Goal: Transaction & Acquisition: Purchase product/service

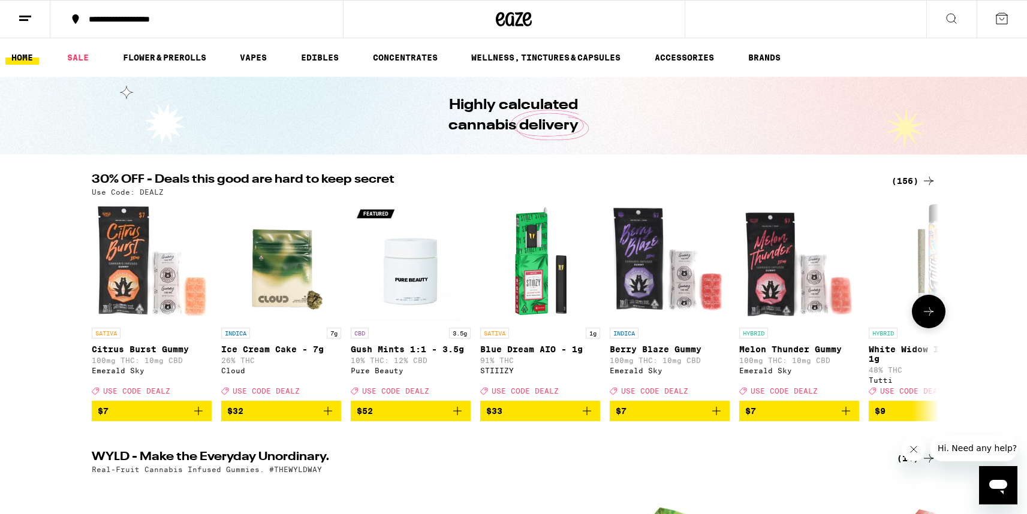
click at [918, 312] on button at bounding box center [929, 312] width 34 height 34
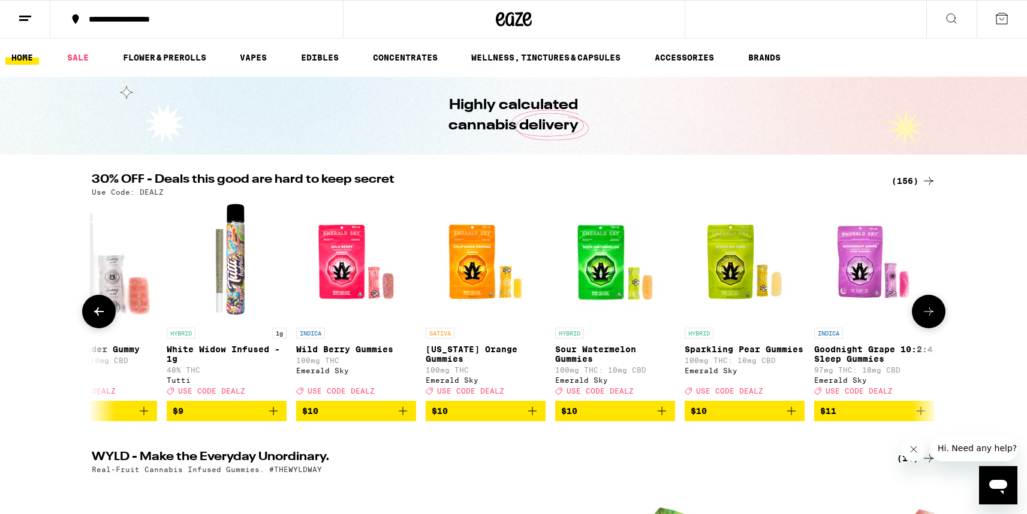
scroll to position [0, 713]
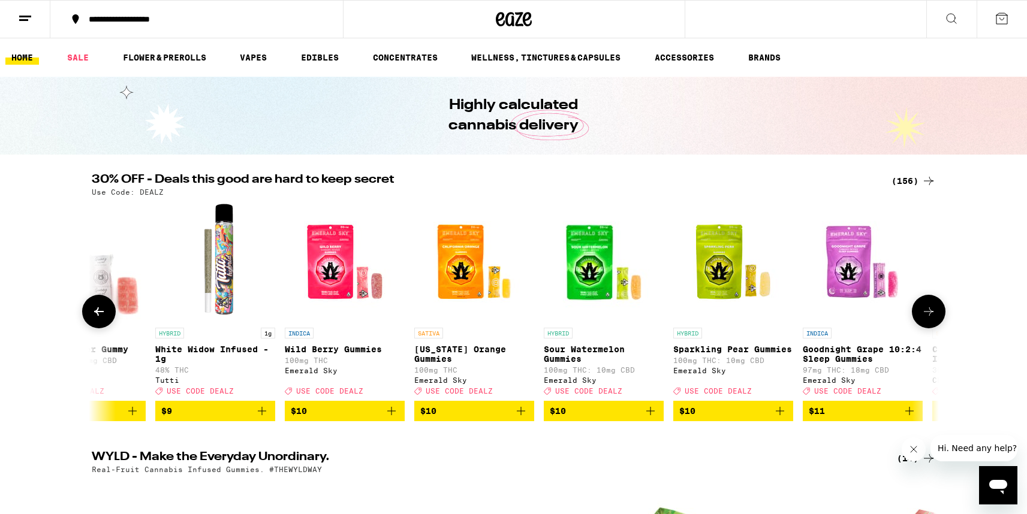
click at [919, 312] on button at bounding box center [929, 312] width 34 height 34
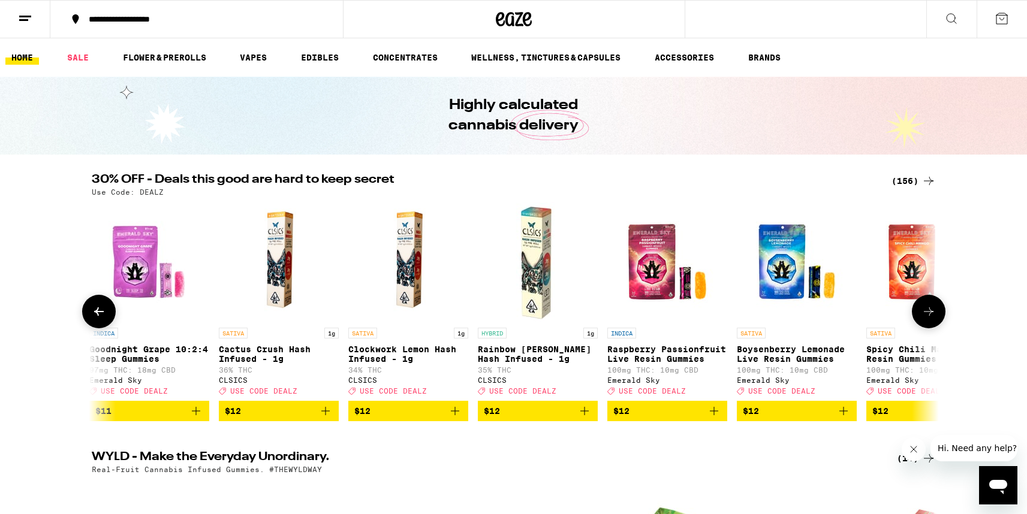
click at [919, 311] on button at bounding box center [929, 312] width 34 height 34
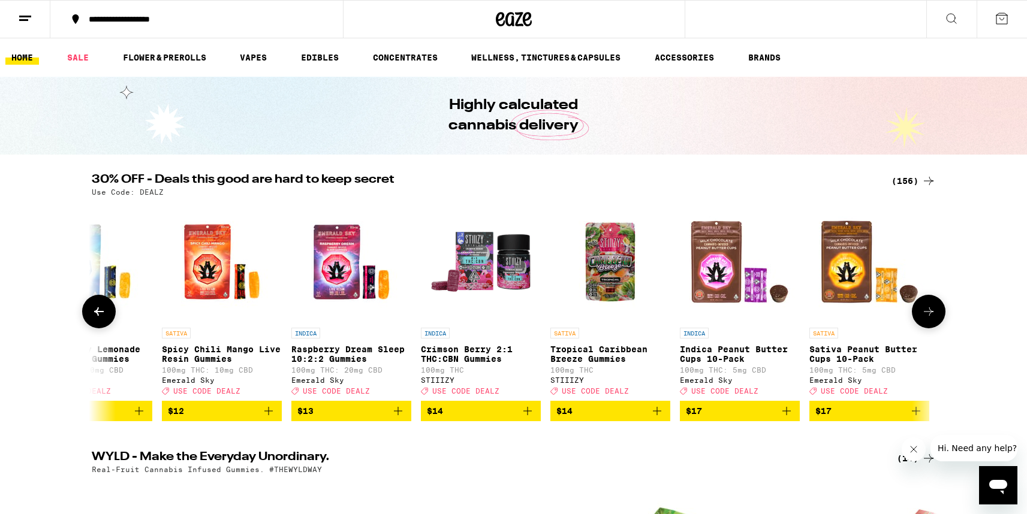
scroll to position [0, 2140]
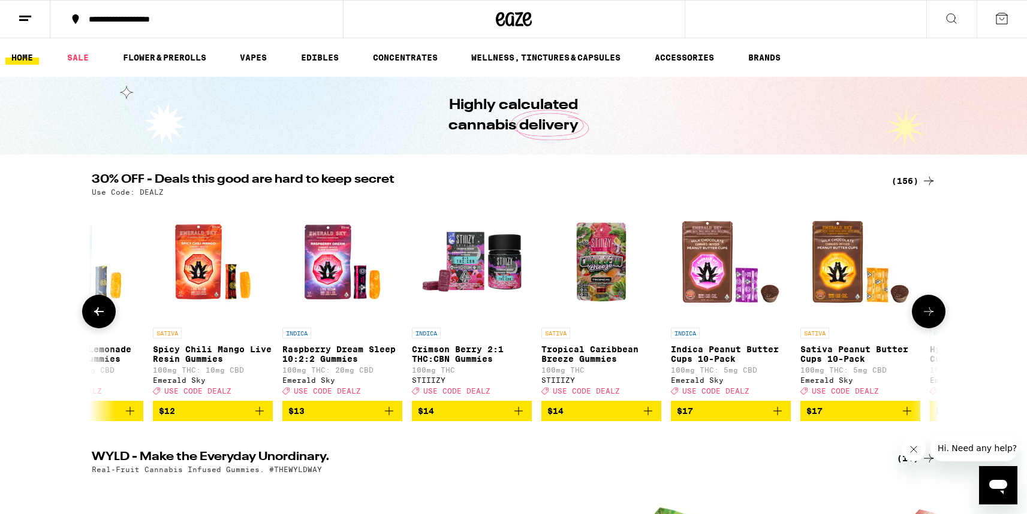
click at [919, 311] on button at bounding box center [929, 312] width 34 height 34
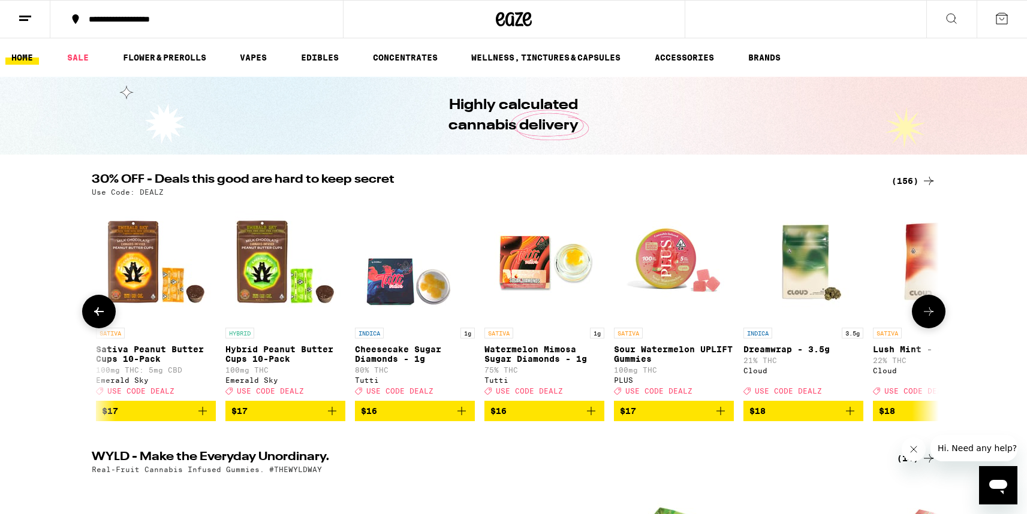
scroll to position [0, 2853]
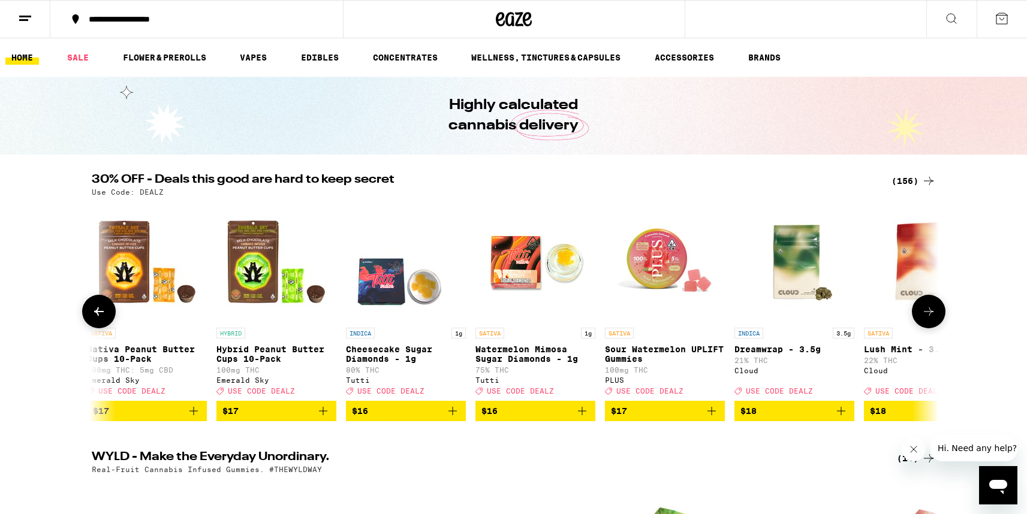
click at [919, 311] on button at bounding box center [929, 312] width 34 height 34
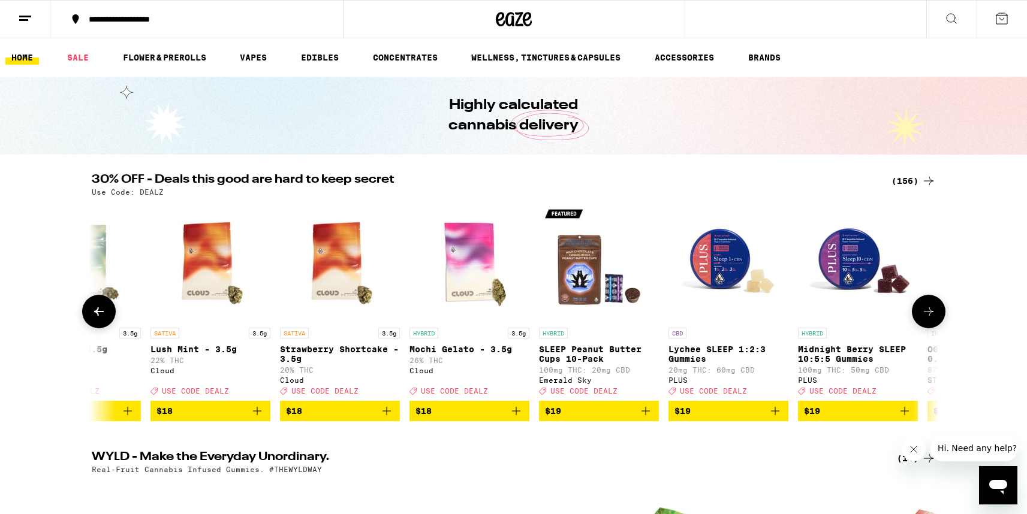
click at [919, 311] on button at bounding box center [929, 312] width 34 height 34
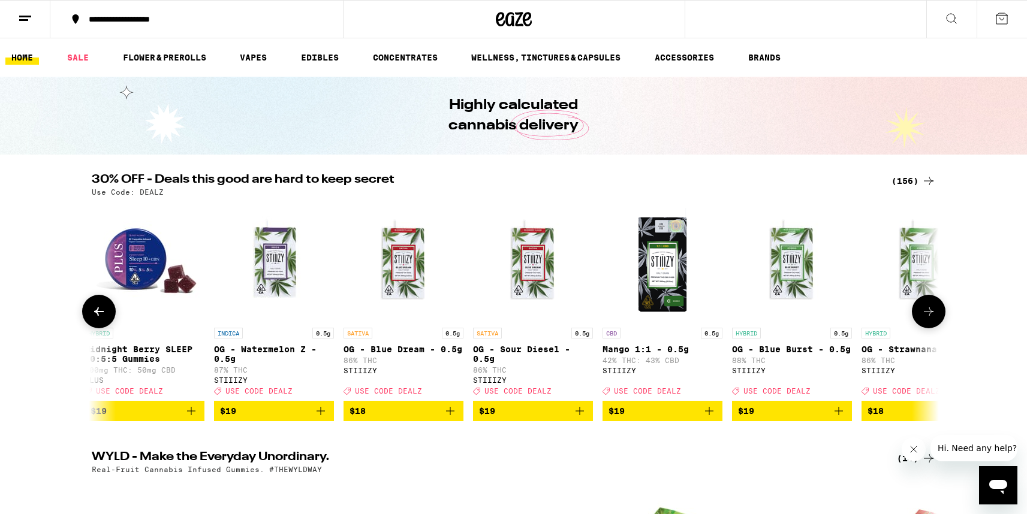
click at [919, 311] on button at bounding box center [929, 312] width 34 height 34
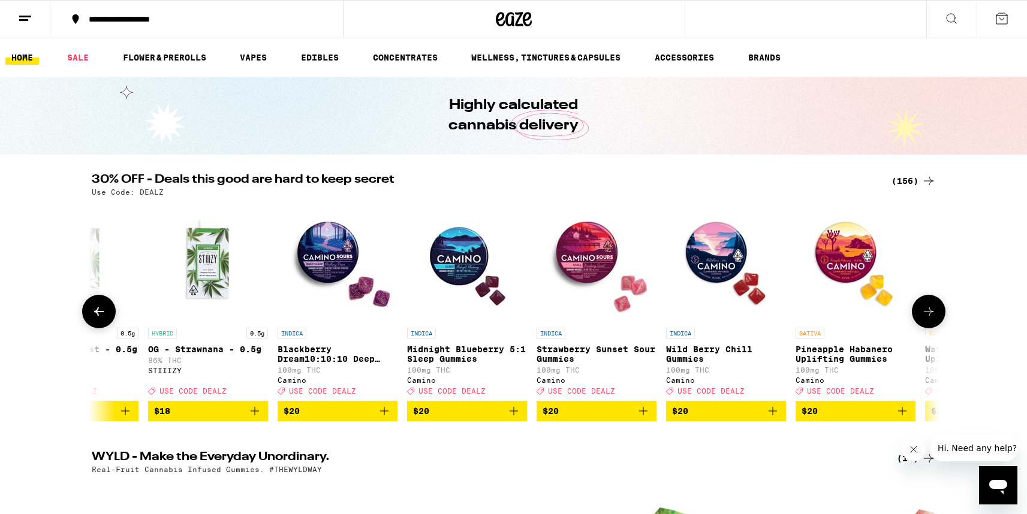
click at [919, 311] on button at bounding box center [929, 312] width 34 height 34
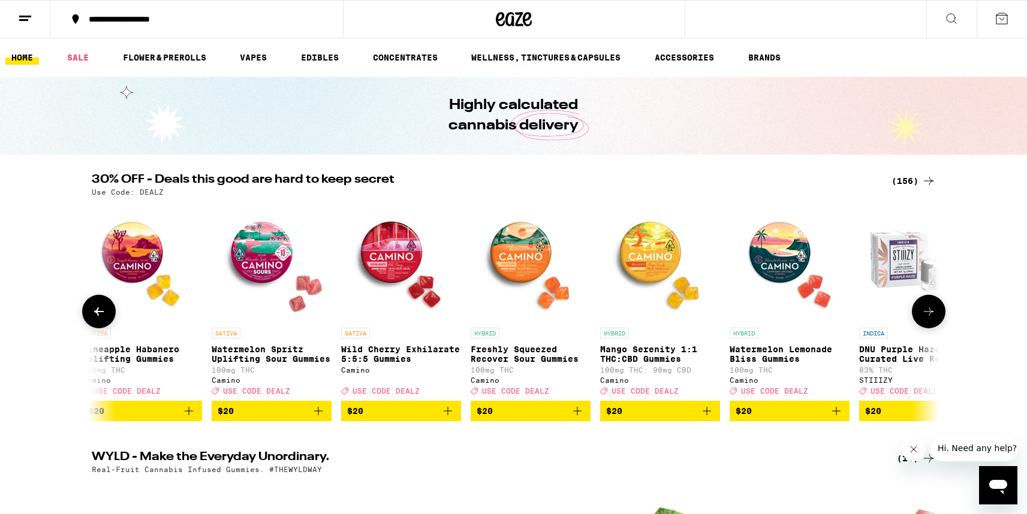
click at [919, 311] on button at bounding box center [929, 312] width 34 height 34
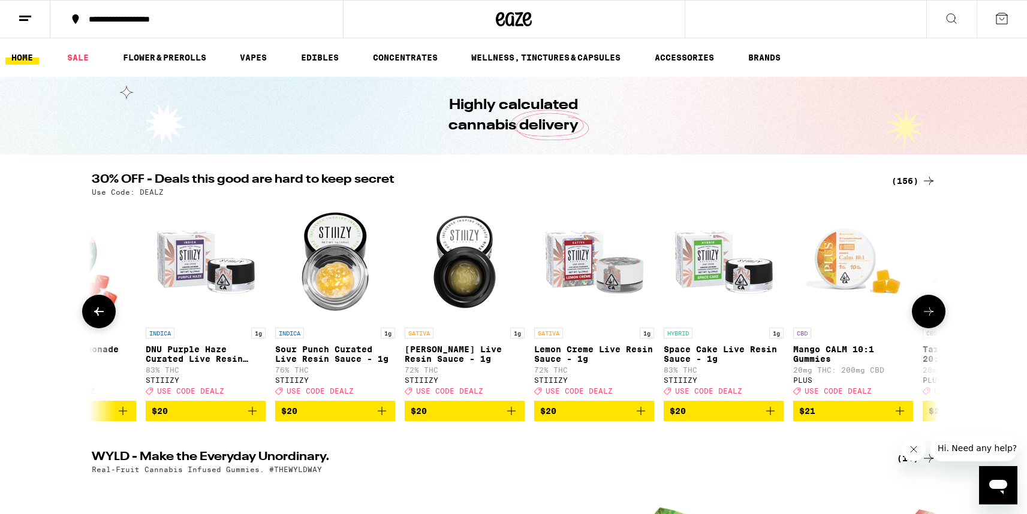
click at [919, 311] on button at bounding box center [929, 312] width 34 height 34
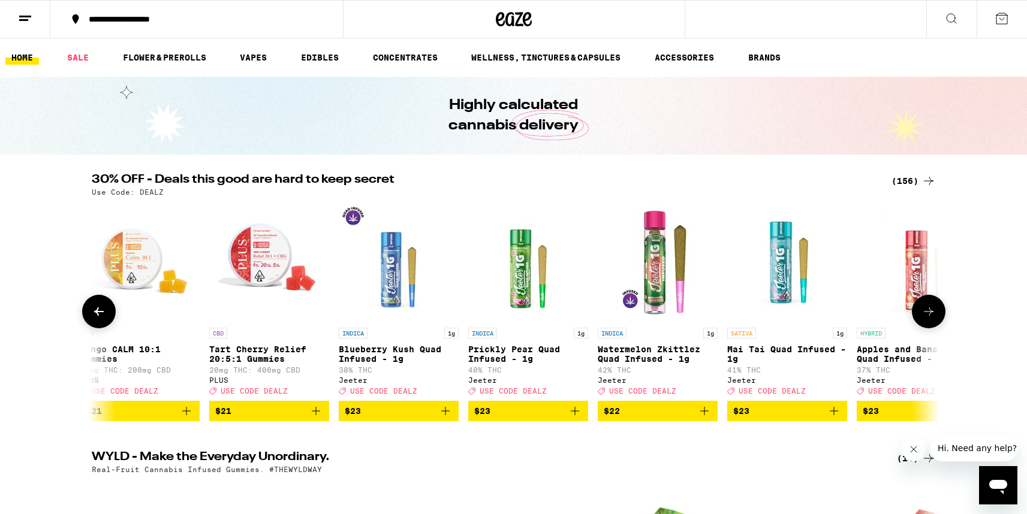
click at [919, 311] on button at bounding box center [929, 312] width 34 height 34
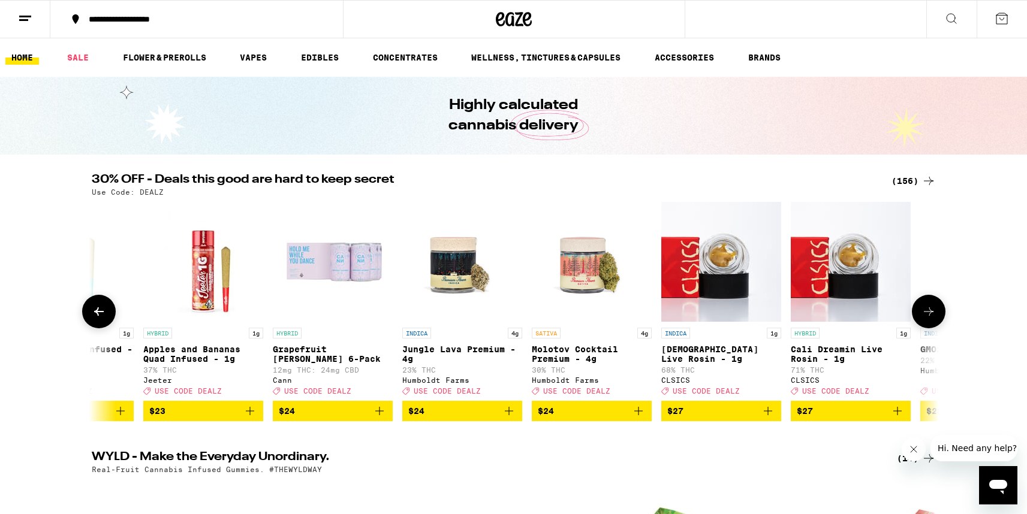
click at [919, 311] on button at bounding box center [929, 312] width 34 height 34
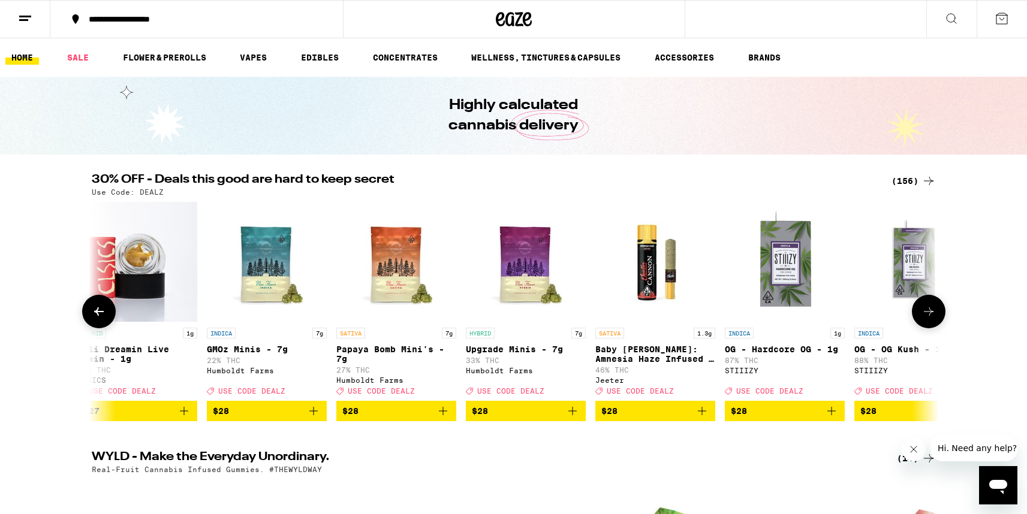
click at [919, 311] on button at bounding box center [929, 312] width 34 height 34
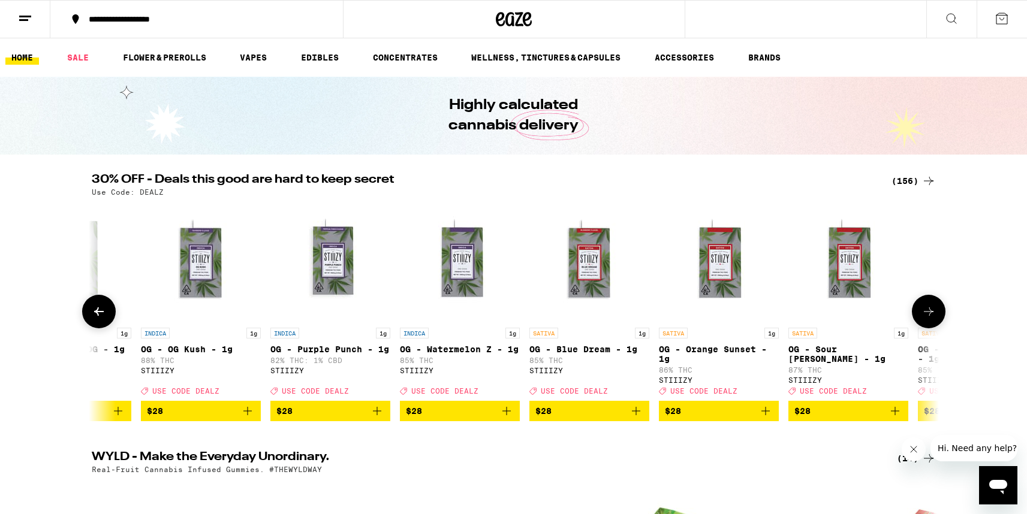
click at [919, 311] on button at bounding box center [929, 312] width 34 height 34
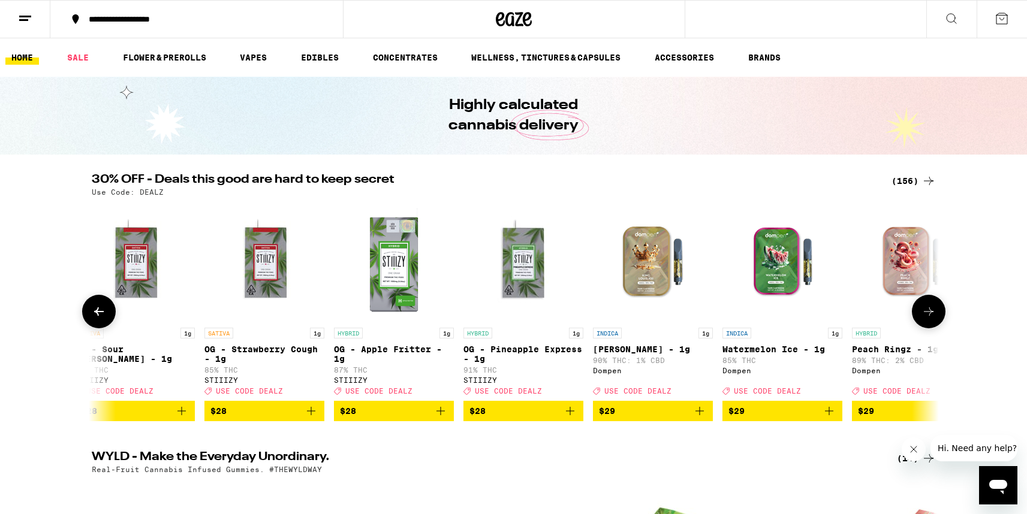
click at [919, 311] on button at bounding box center [929, 312] width 34 height 34
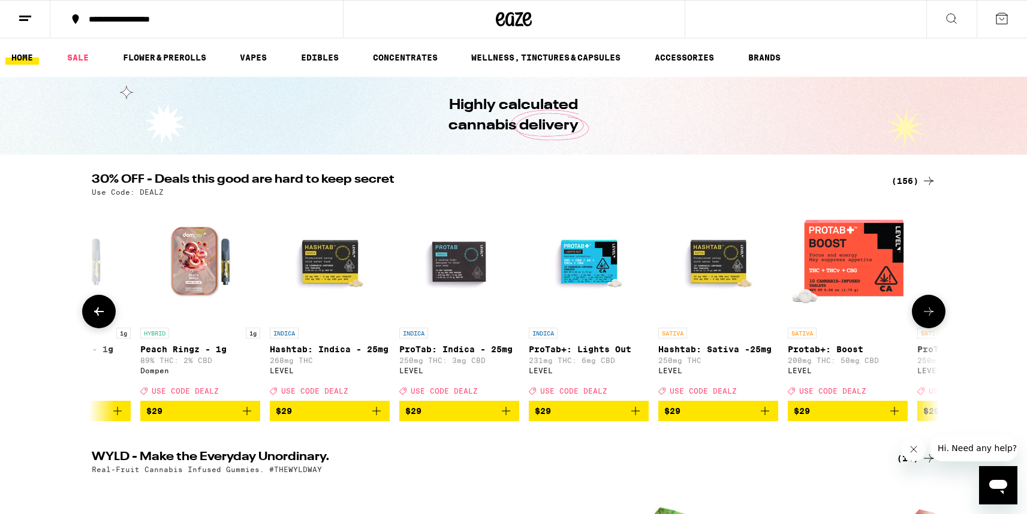
scroll to position [0, 10698]
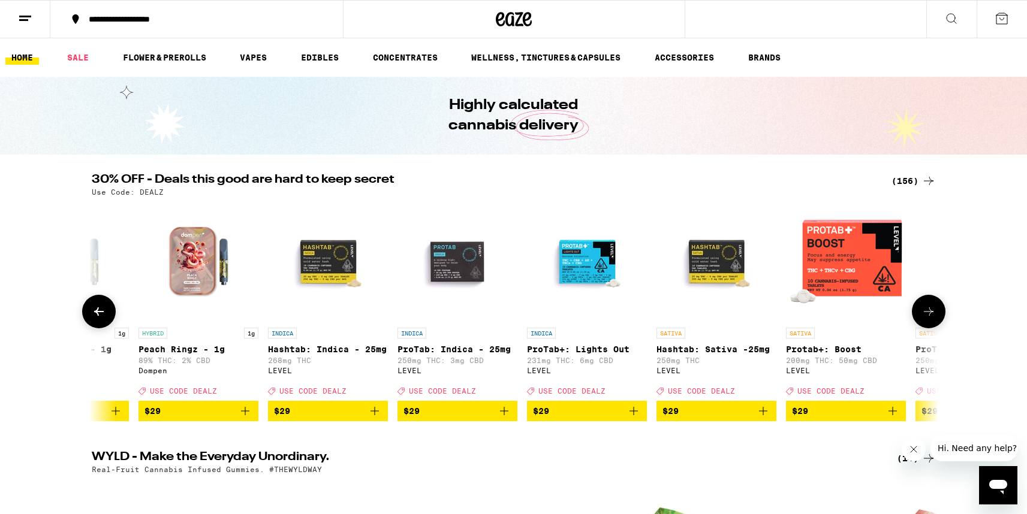
click at [919, 311] on button at bounding box center [929, 312] width 34 height 34
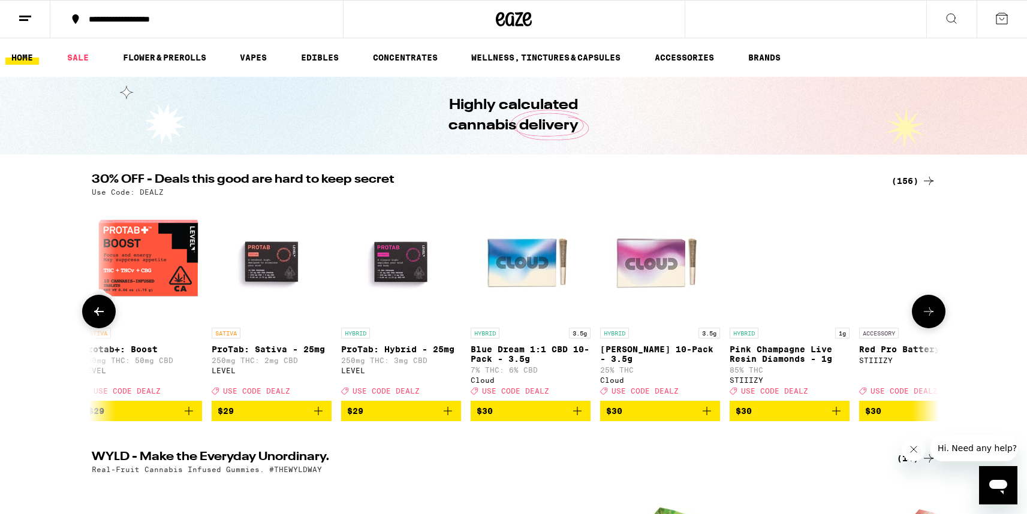
scroll to position [0, 11411]
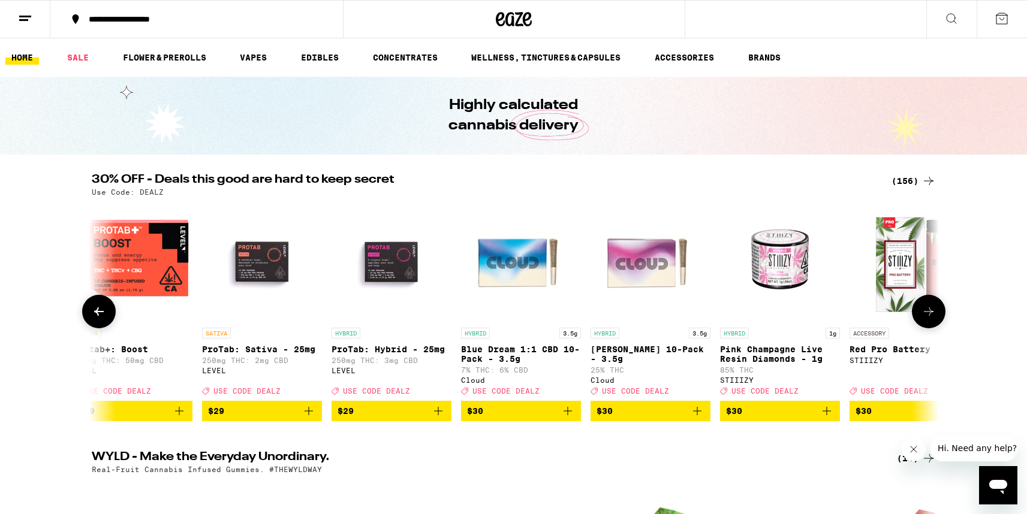
click at [918, 311] on button at bounding box center [929, 312] width 34 height 34
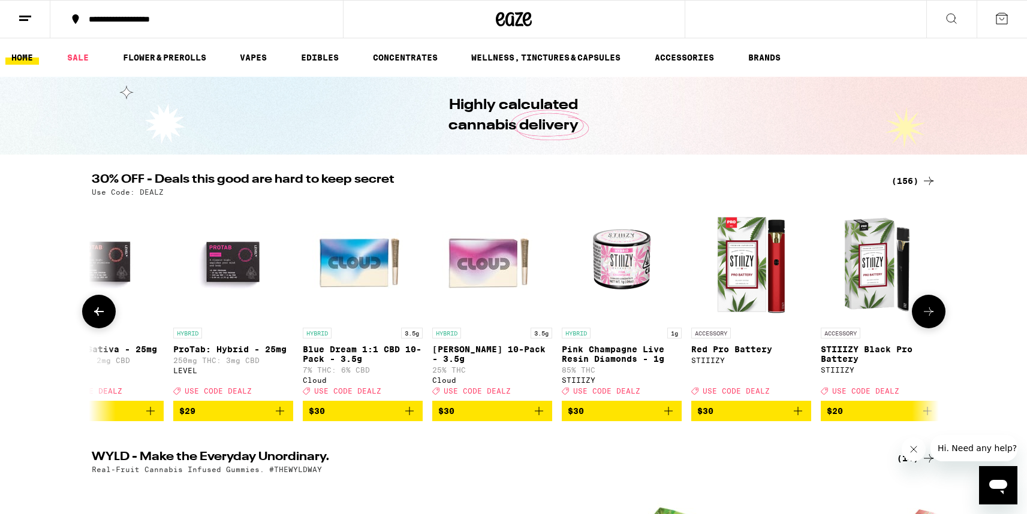
click at [918, 311] on button at bounding box center [929, 312] width 34 height 34
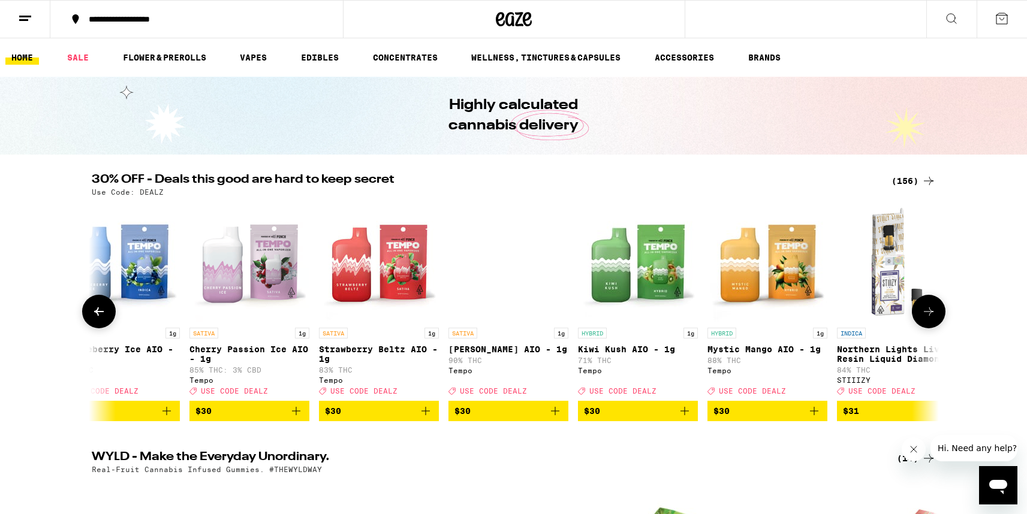
scroll to position [0, 12460]
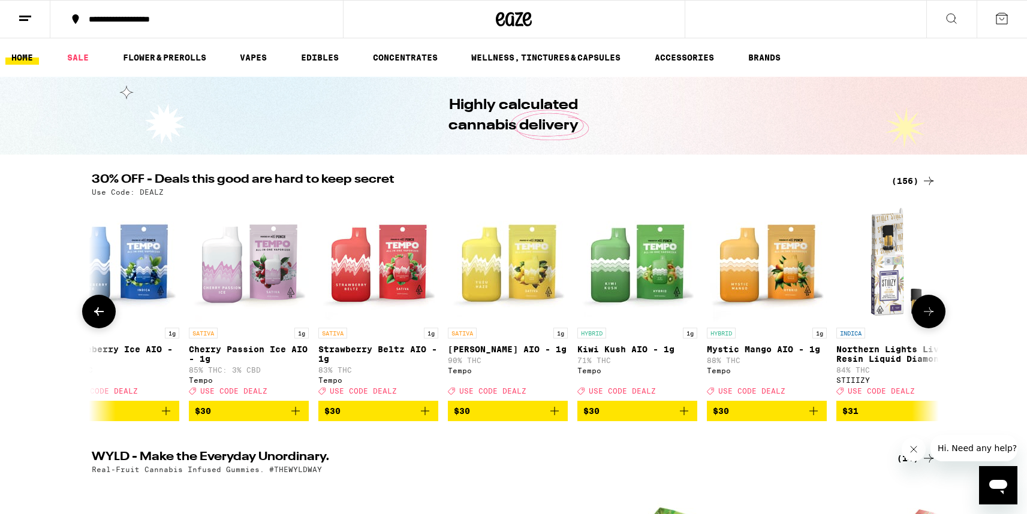
click at [928, 318] on icon at bounding box center [928, 311] width 14 height 14
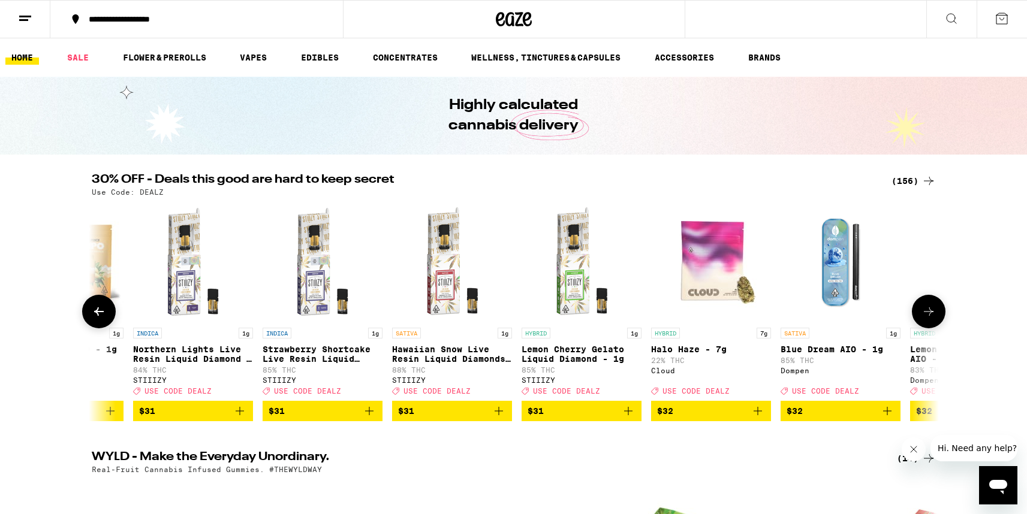
scroll to position [0, 13173]
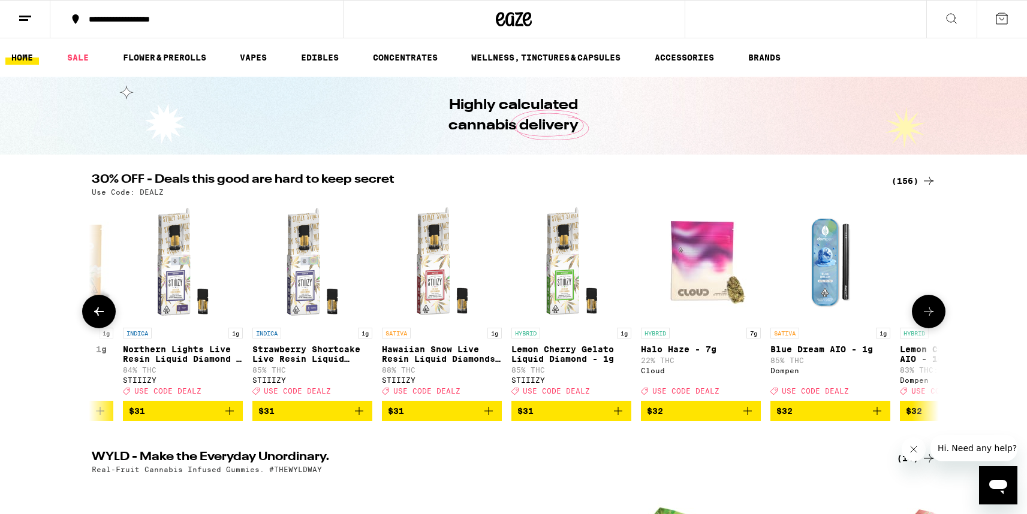
click at [928, 318] on icon at bounding box center [928, 311] width 14 height 14
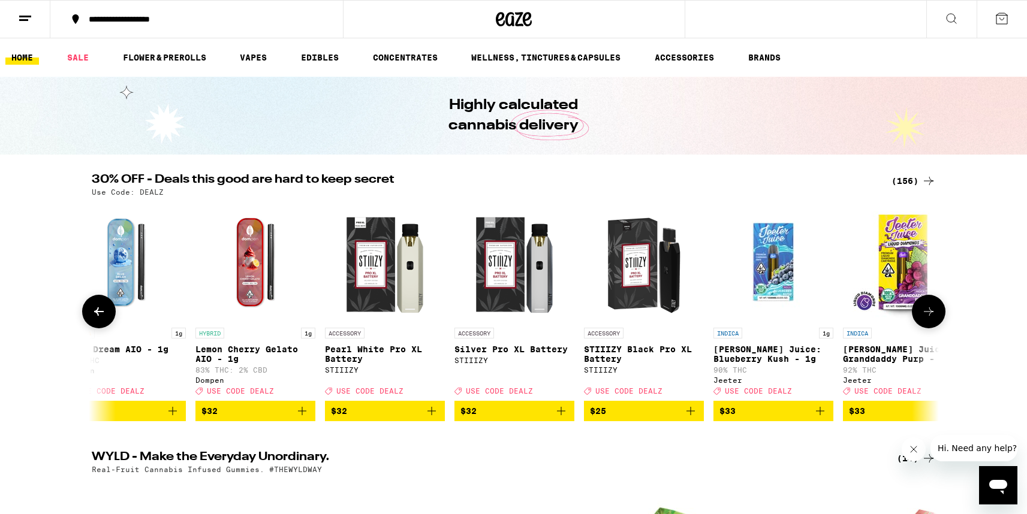
scroll to position [0, 13887]
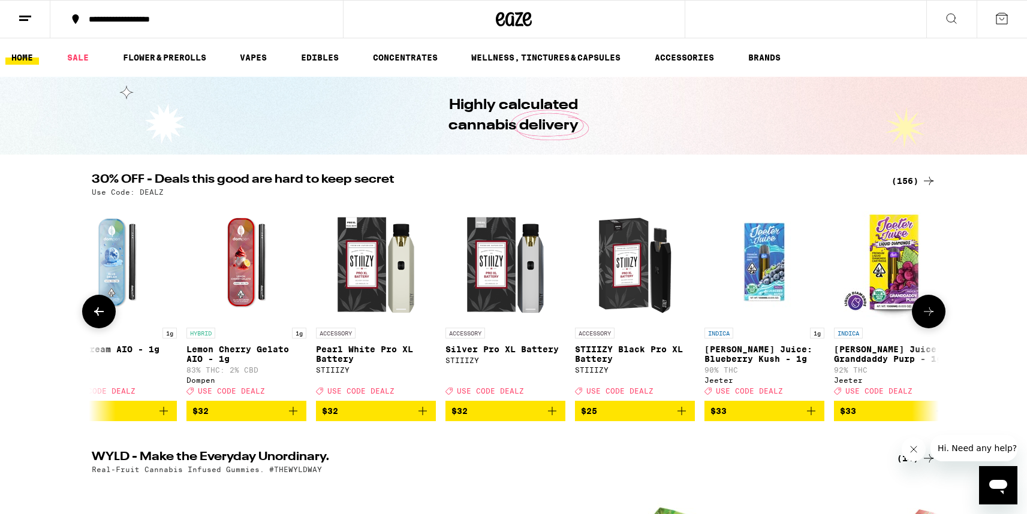
click at [928, 318] on icon at bounding box center [928, 311] width 14 height 14
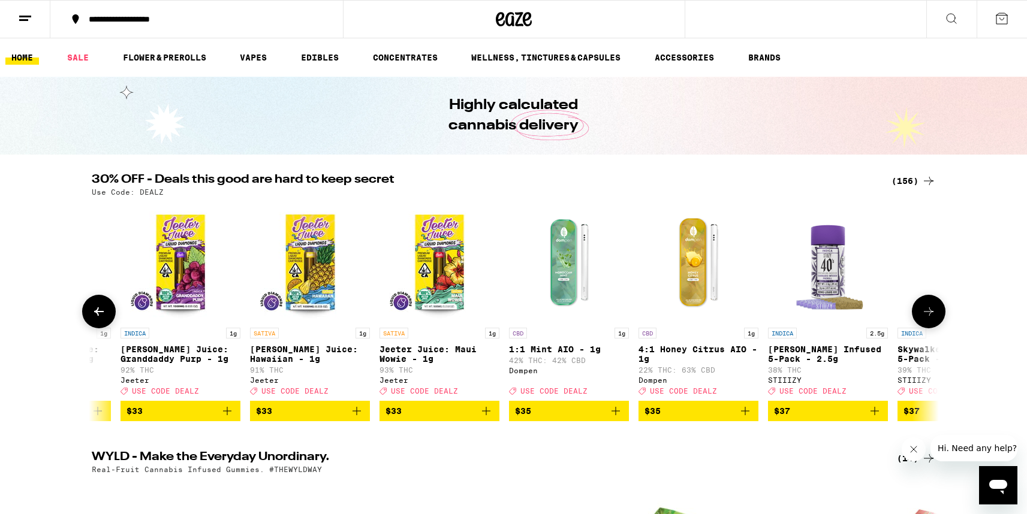
click at [928, 318] on icon at bounding box center [928, 311] width 14 height 14
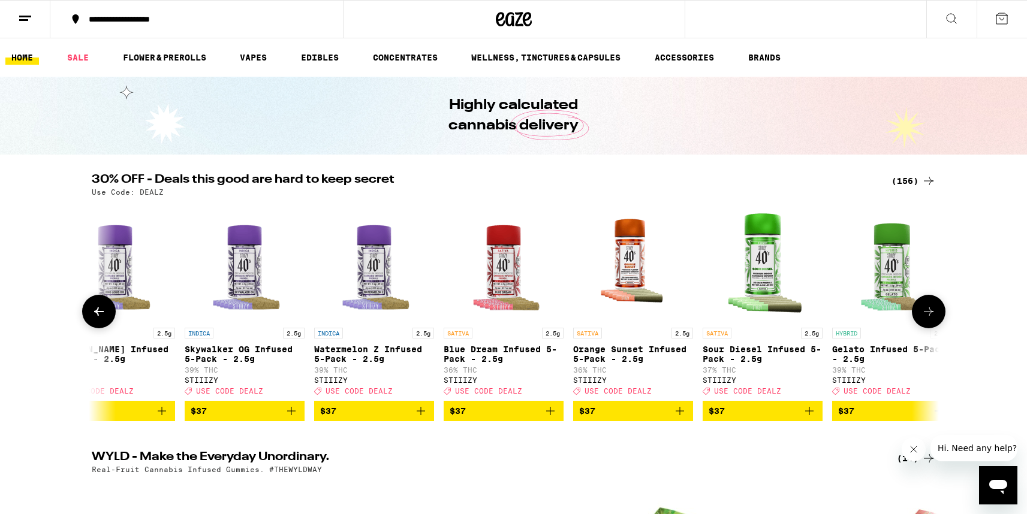
click at [928, 318] on icon at bounding box center [928, 311] width 14 height 14
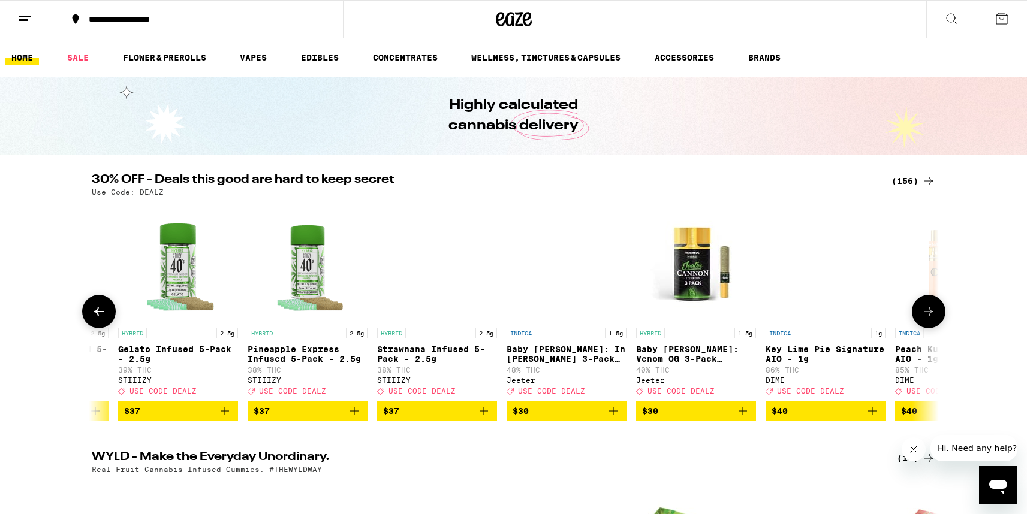
click at [928, 318] on icon at bounding box center [928, 311] width 14 height 14
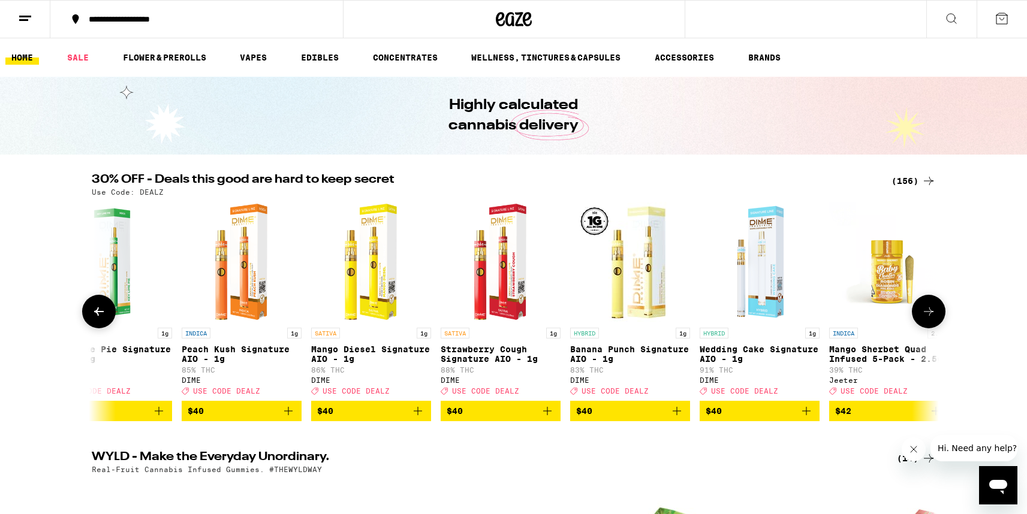
click at [928, 318] on icon at bounding box center [928, 311] width 14 height 14
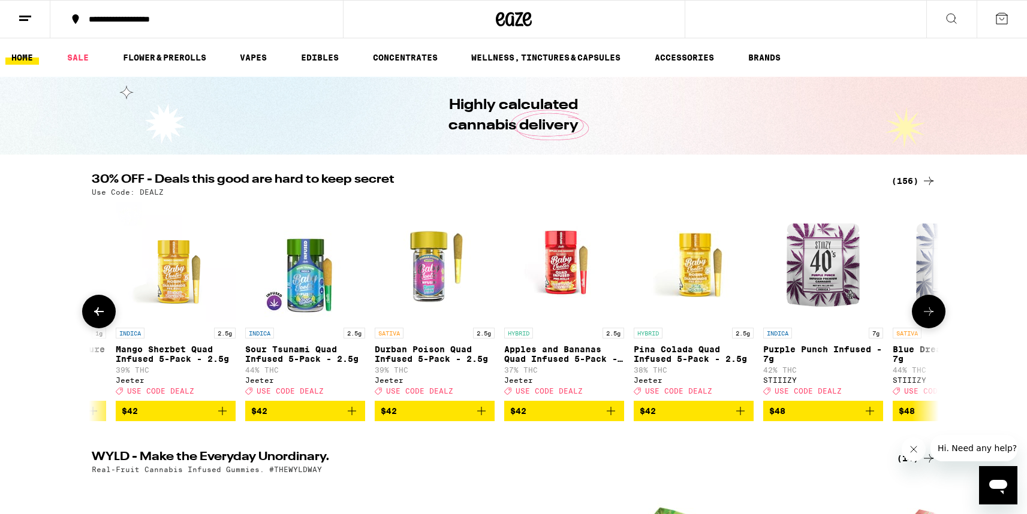
click at [928, 318] on icon at bounding box center [928, 311] width 14 height 14
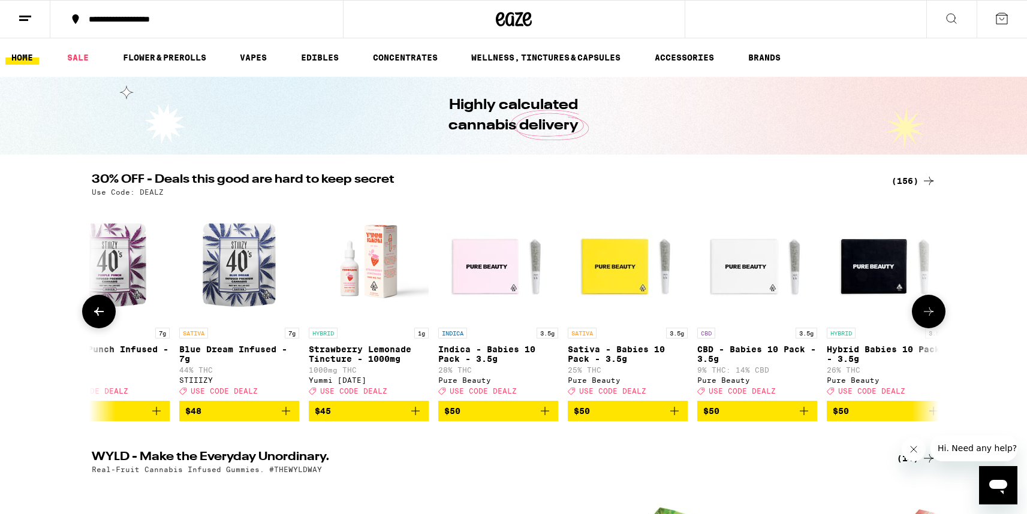
click at [928, 318] on icon at bounding box center [928, 311] width 14 height 14
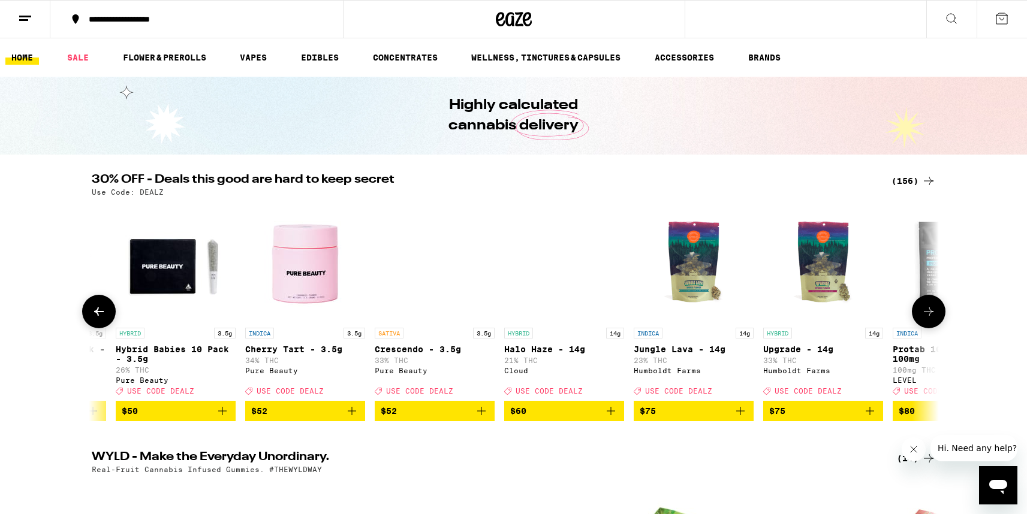
scroll to position [0, 18879]
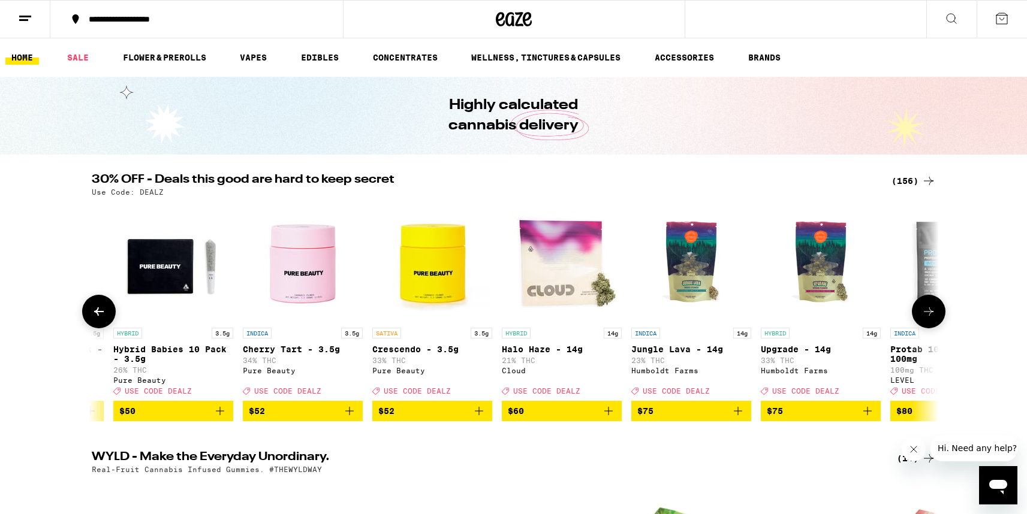
click at [928, 318] on icon at bounding box center [928, 311] width 14 height 14
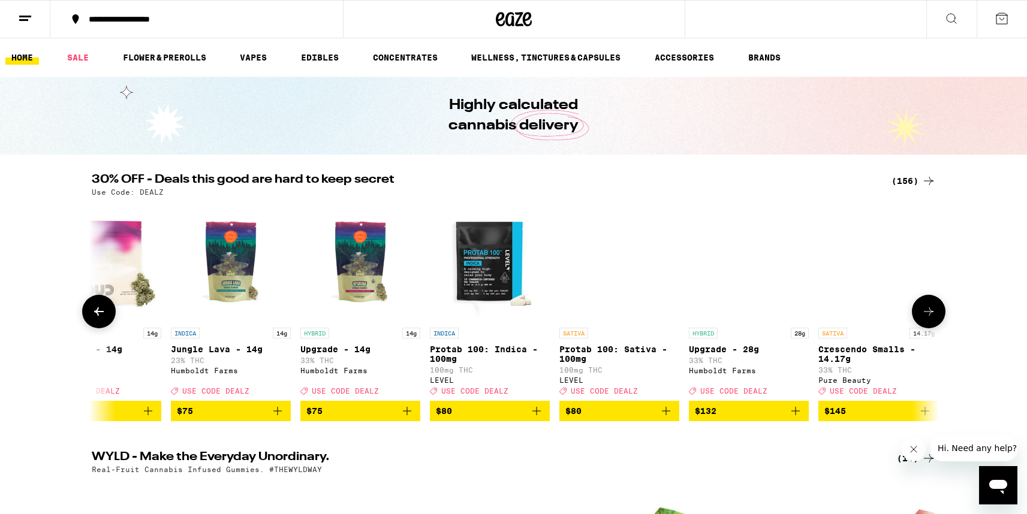
scroll to position [0, 19351]
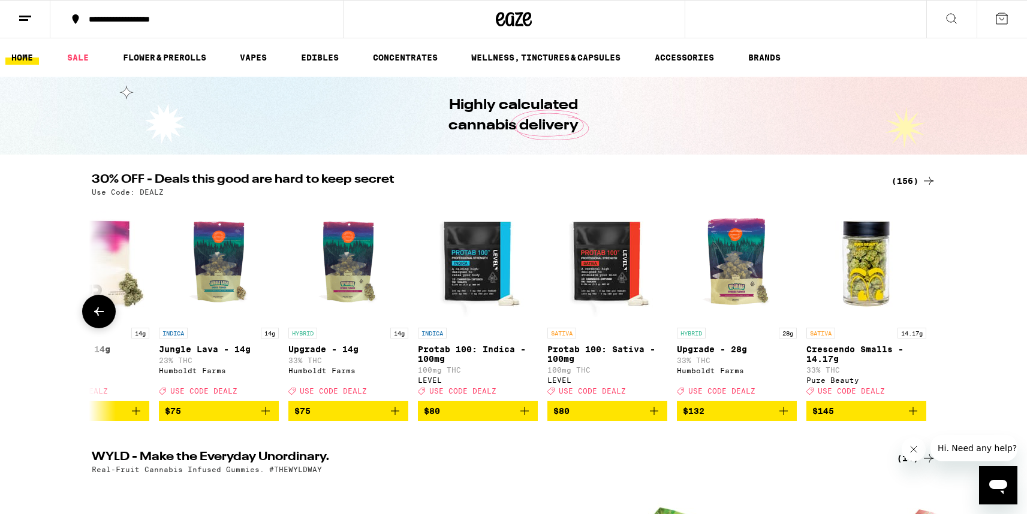
click at [928, 318] on div at bounding box center [929, 312] width 34 height 34
click at [101, 319] on icon at bounding box center [99, 311] width 14 height 14
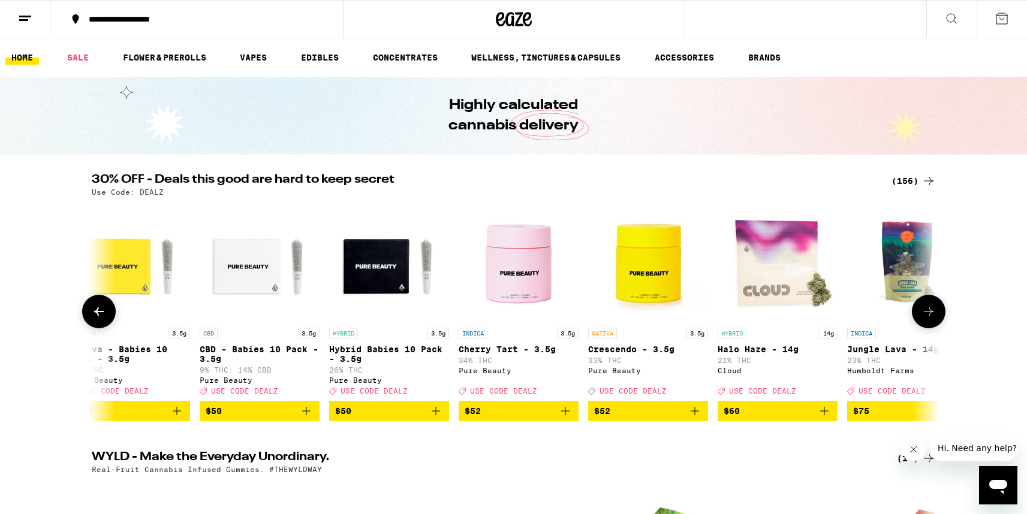
click at [101, 319] on icon at bounding box center [99, 311] width 14 height 14
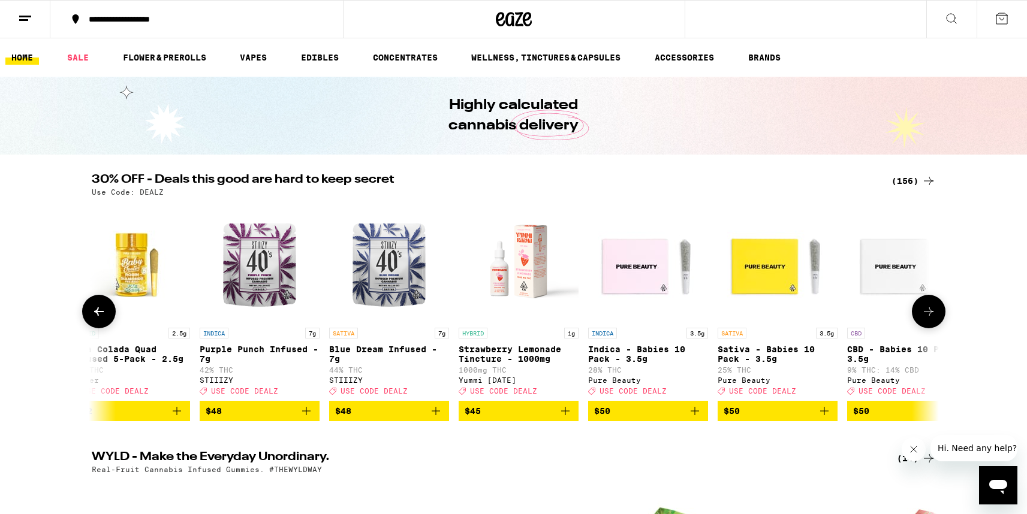
click at [101, 319] on icon at bounding box center [99, 311] width 14 height 14
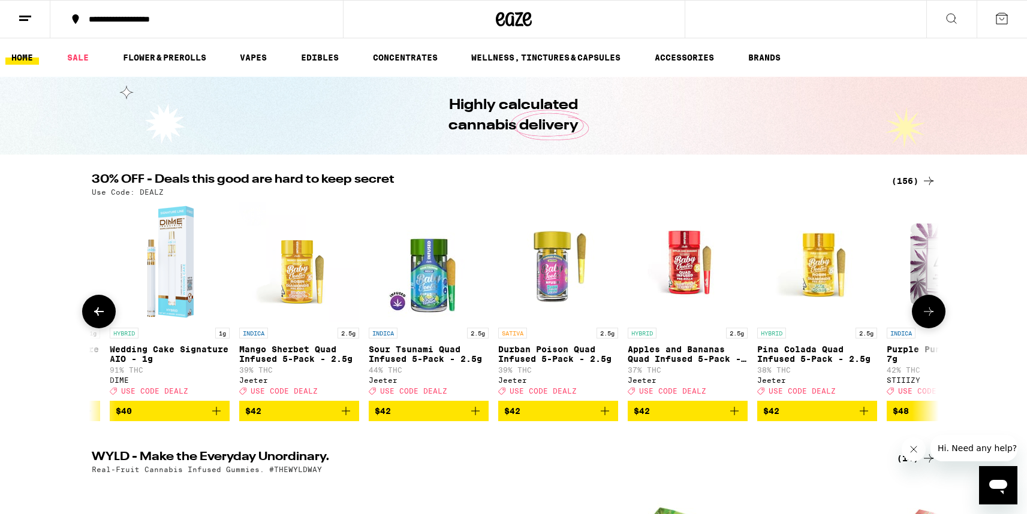
click at [101, 319] on icon at bounding box center [99, 311] width 14 height 14
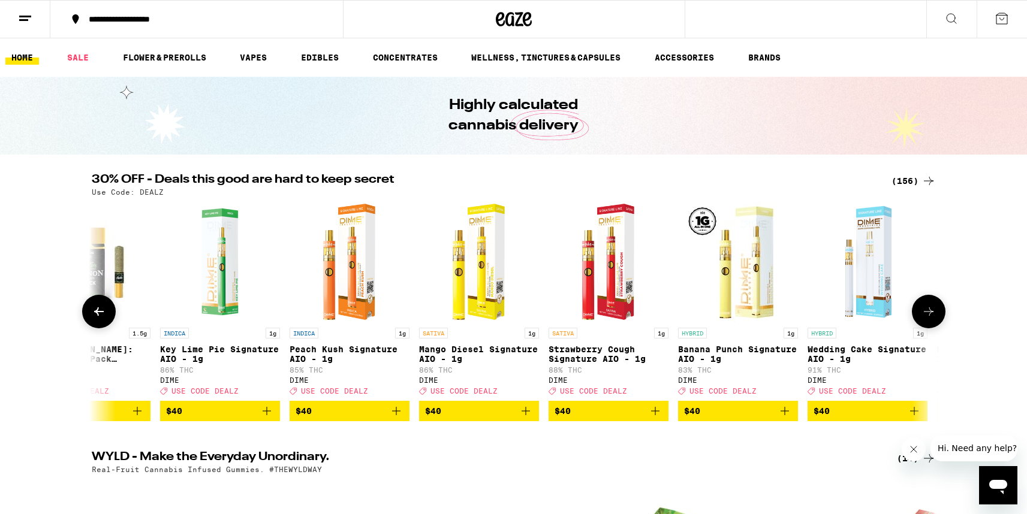
click at [101, 319] on icon at bounding box center [99, 311] width 14 height 14
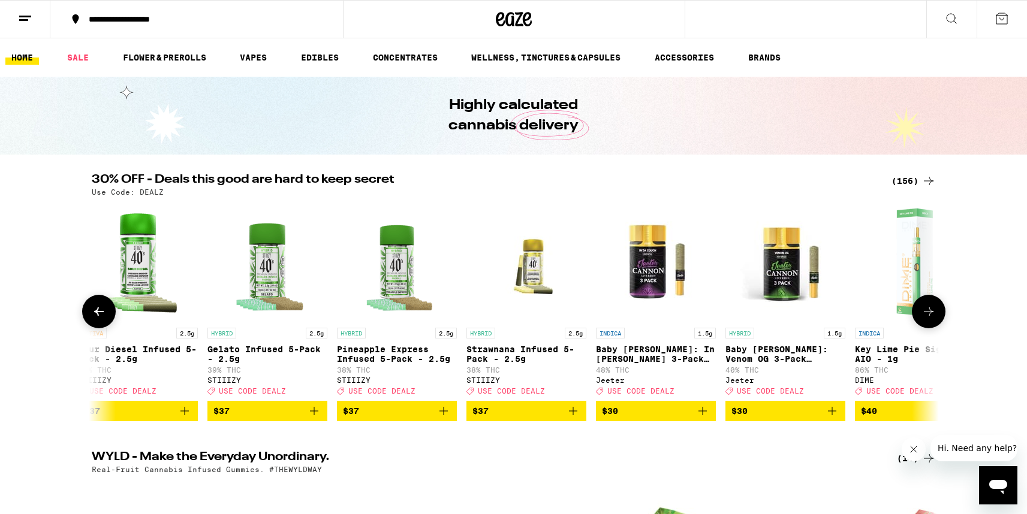
click at [101, 319] on icon at bounding box center [99, 311] width 14 height 14
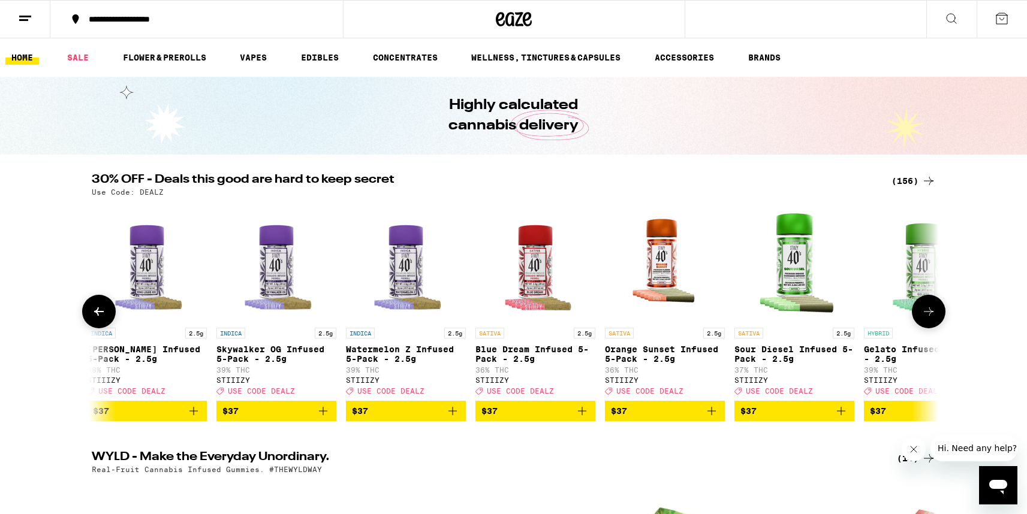
click at [101, 319] on icon at bounding box center [99, 311] width 14 height 14
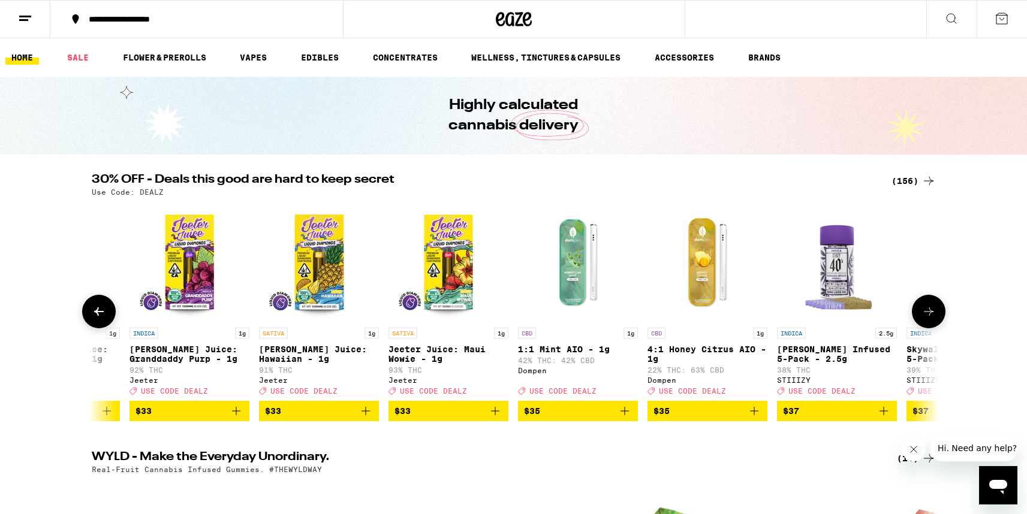
click at [101, 319] on icon at bounding box center [99, 311] width 14 height 14
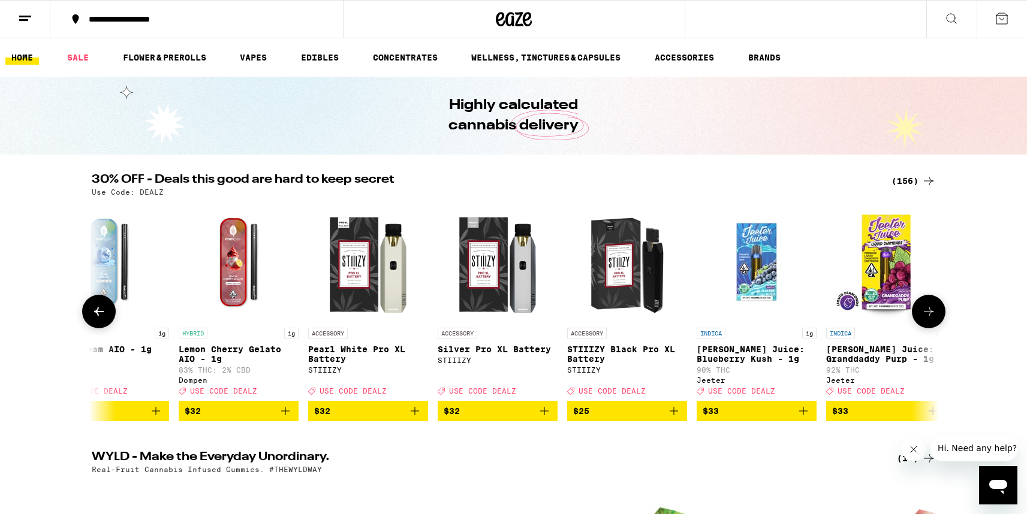
click at [101, 319] on icon at bounding box center [99, 311] width 14 height 14
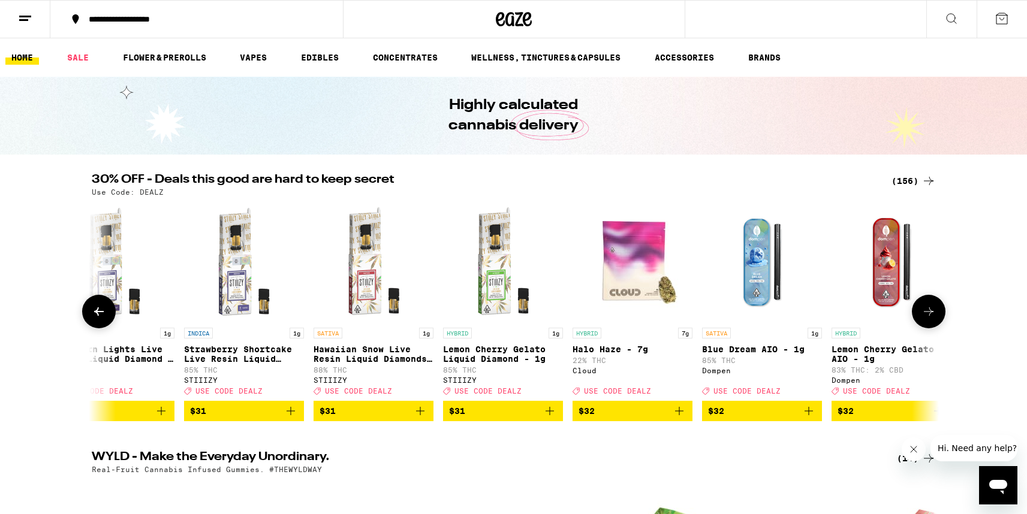
click at [101, 319] on icon at bounding box center [99, 311] width 14 height 14
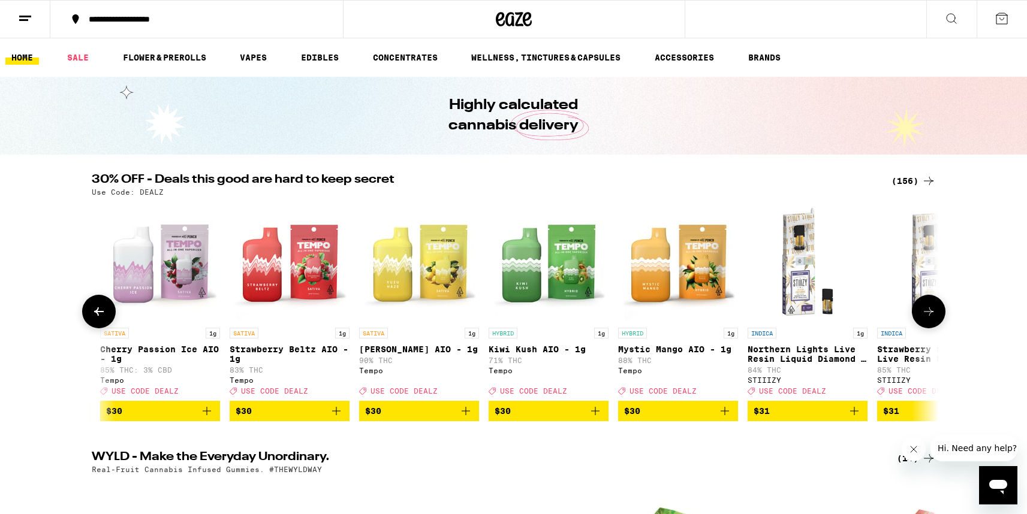
click at [101, 319] on icon at bounding box center [99, 311] width 14 height 14
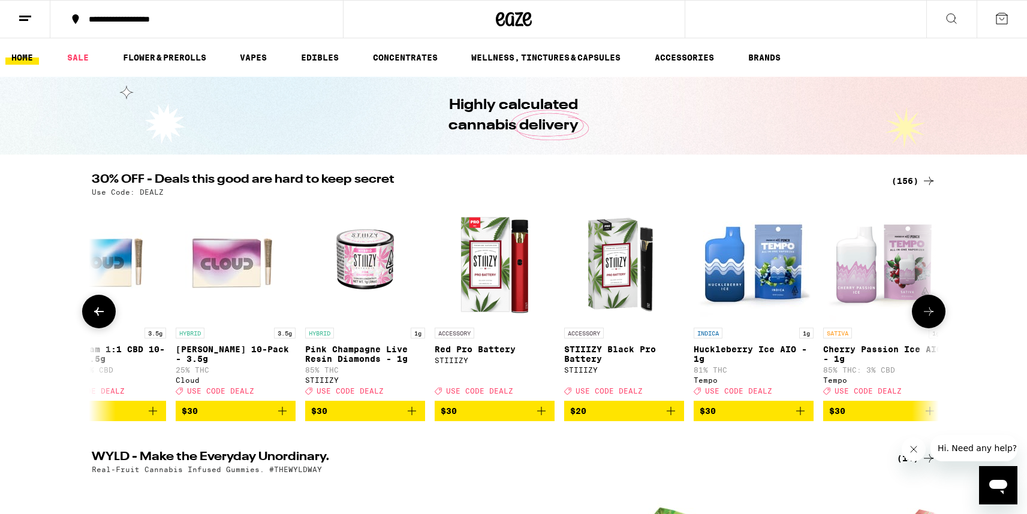
click at [101, 319] on icon at bounding box center [99, 311] width 14 height 14
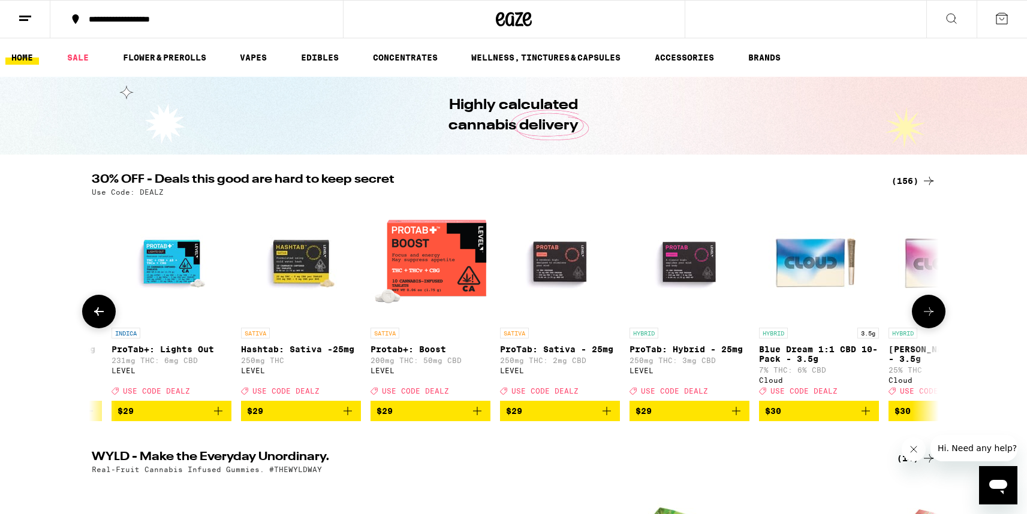
click at [101, 319] on icon at bounding box center [99, 311] width 14 height 14
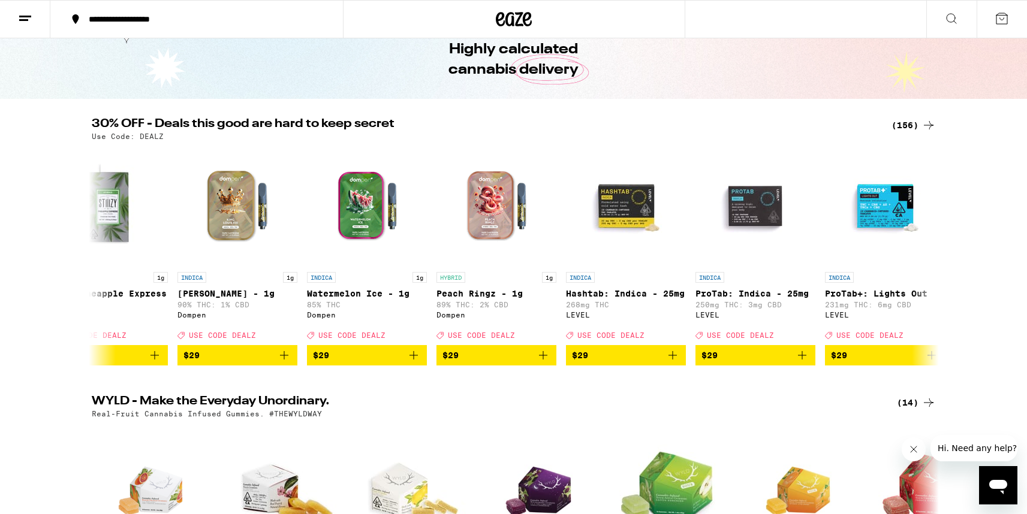
scroll to position [0, 0]
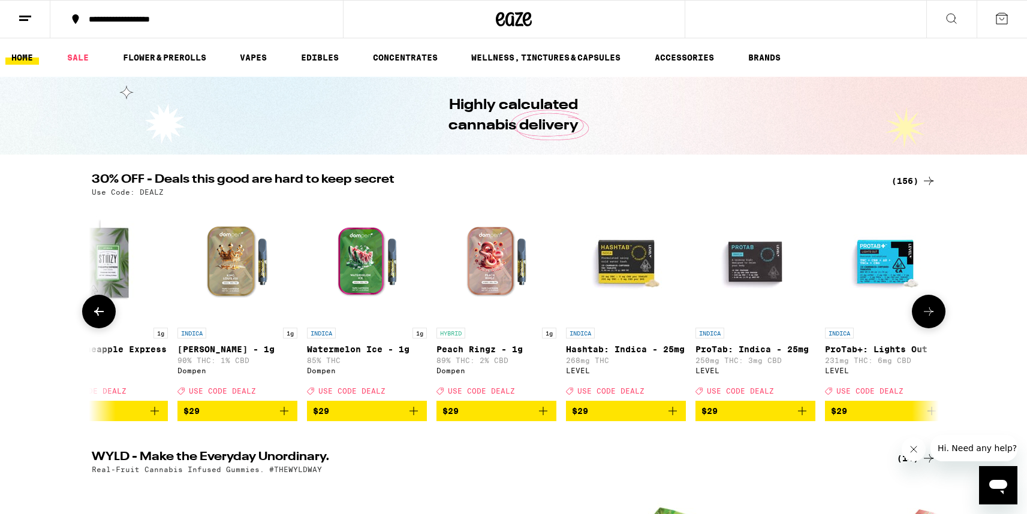
click at [940, 321] on button at bounding box center [929, 312] width 34 height 34
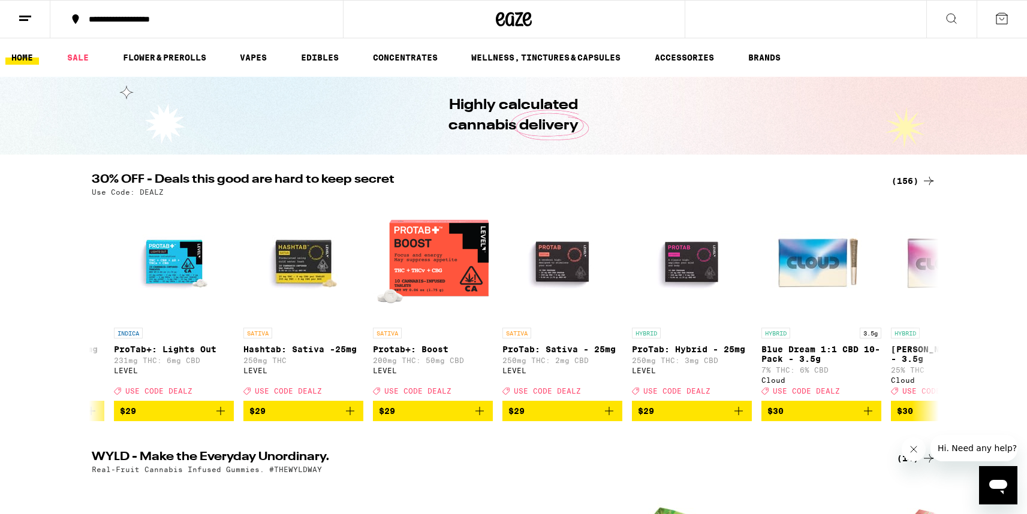
scroll to position [0, 11113]
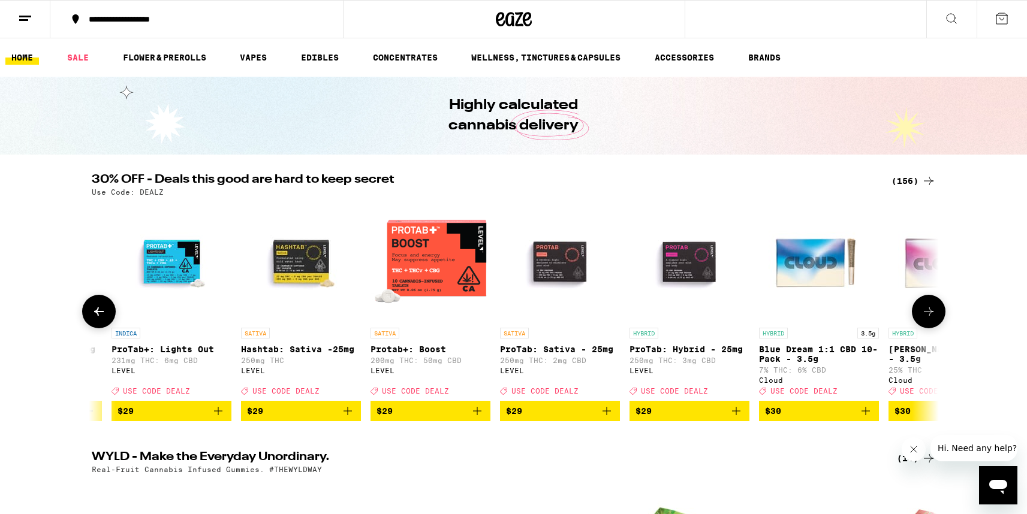
click at [927, 313] on icon at bounding box center [928, 311] width 14 height 14
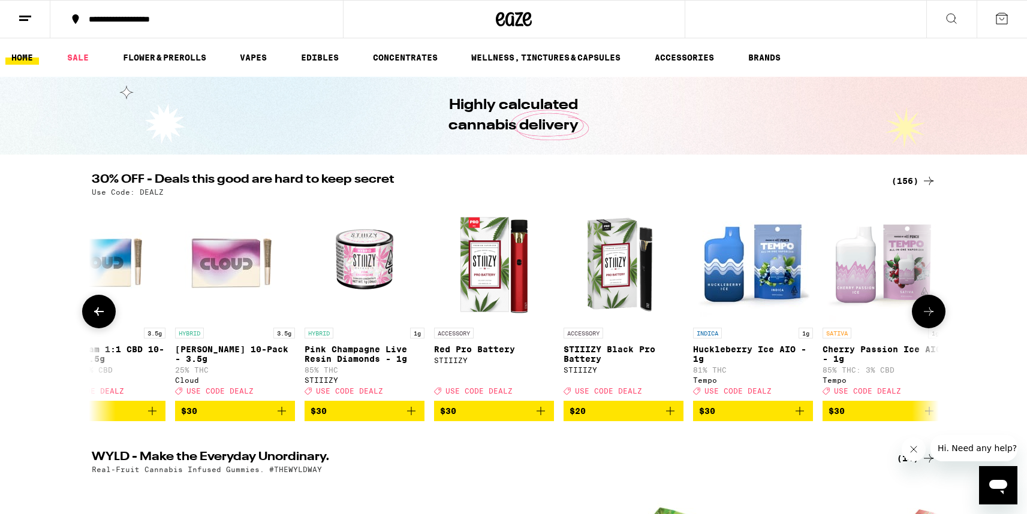
click at [927, 313] on icon at bounding box center [928, 311] width 14 height 14
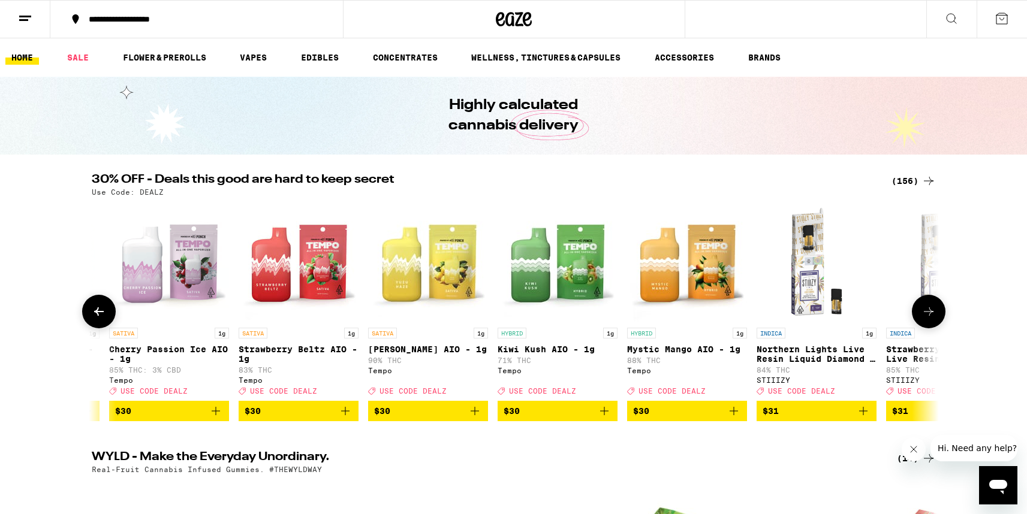
click at [927, 312] on icon at bounding box center [928, 311] width 14 height 14
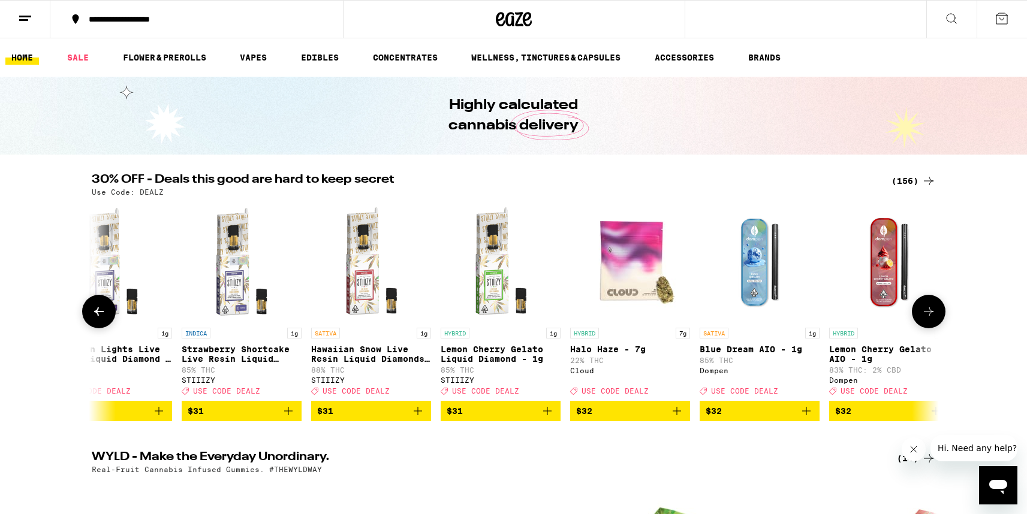
click at [927, 311] on icon at bounding box center [928, 311] width 14 height 14
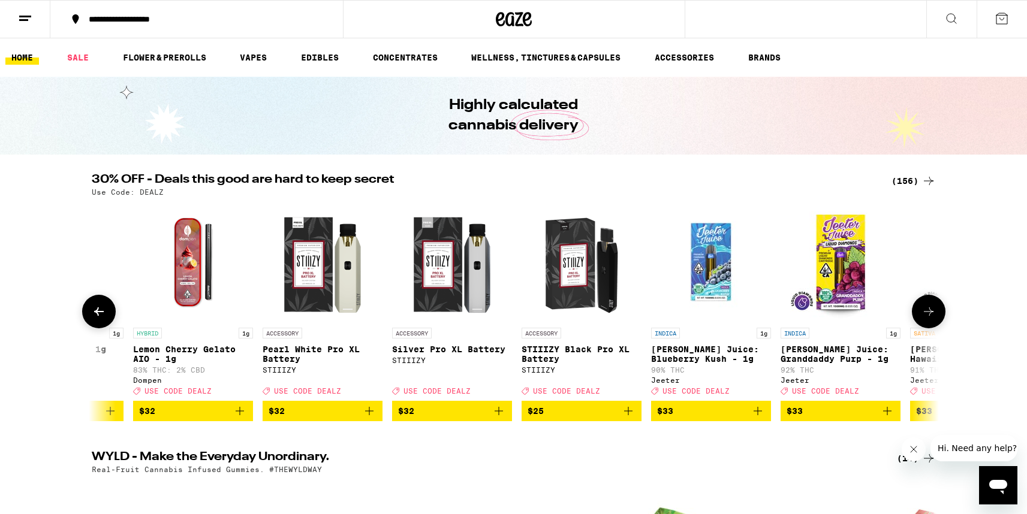
click at [927, 312] on icon at bounding box center [928, 311] width 14 height 14
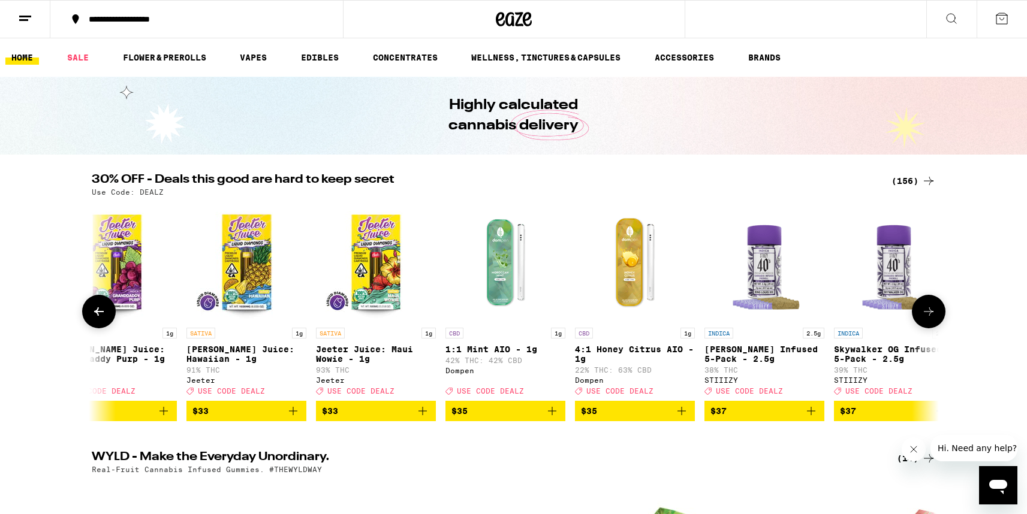
click at [927, 312] on icon at bounding box center [928, 311] width 14 height 14
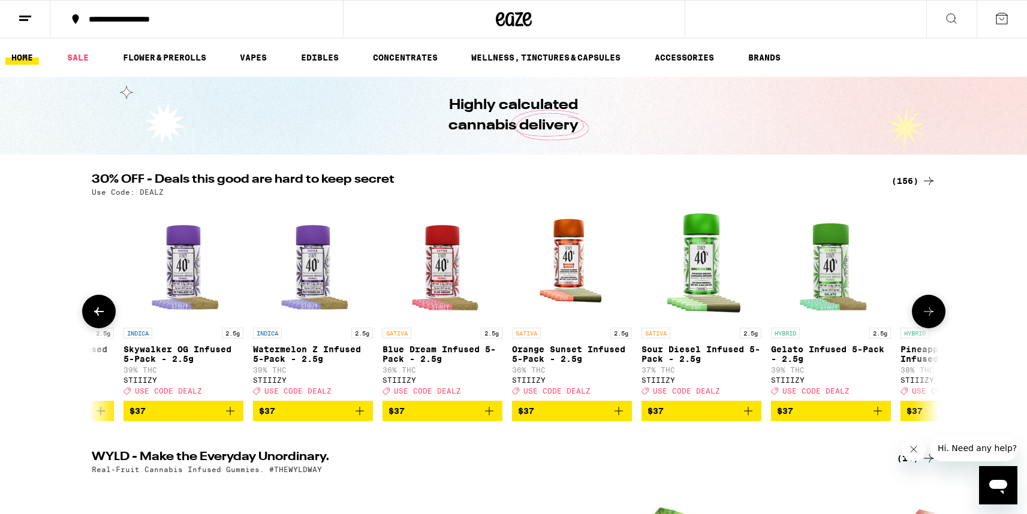
click at [927, 312] on icon at bounding box center [928, 311] width 14 height 14
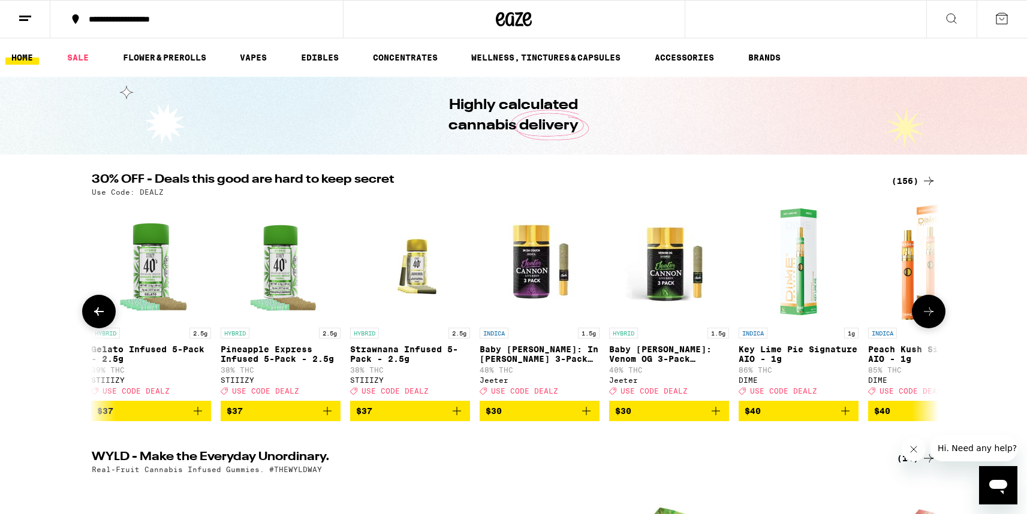
click at [927, 312] on icon at bounding box center [928, 311] width 14 height 14
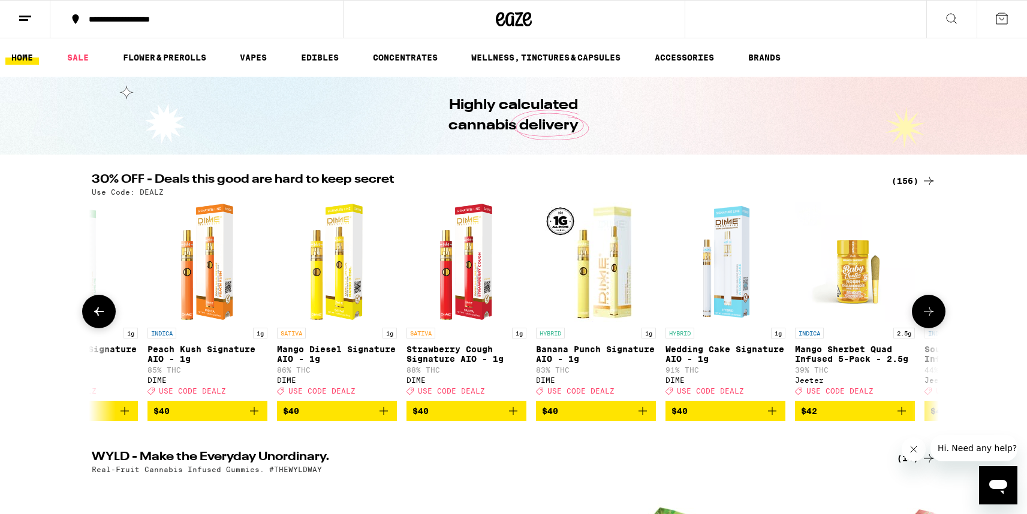
click at [927, 312] on icon at bounding box center [928, 311] width 14 height 14
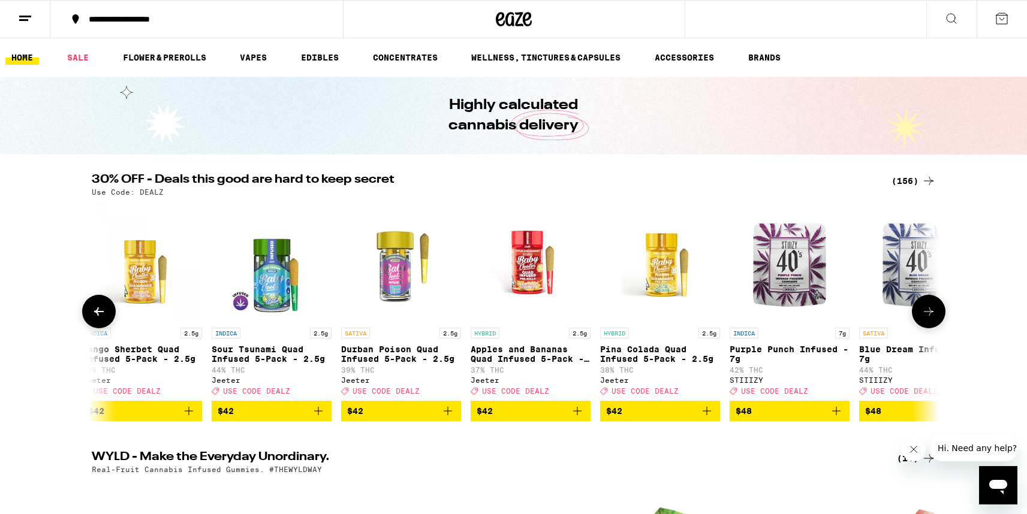
click at [927, 312] on icon at bounding box center [928, 311] width 14 height 14
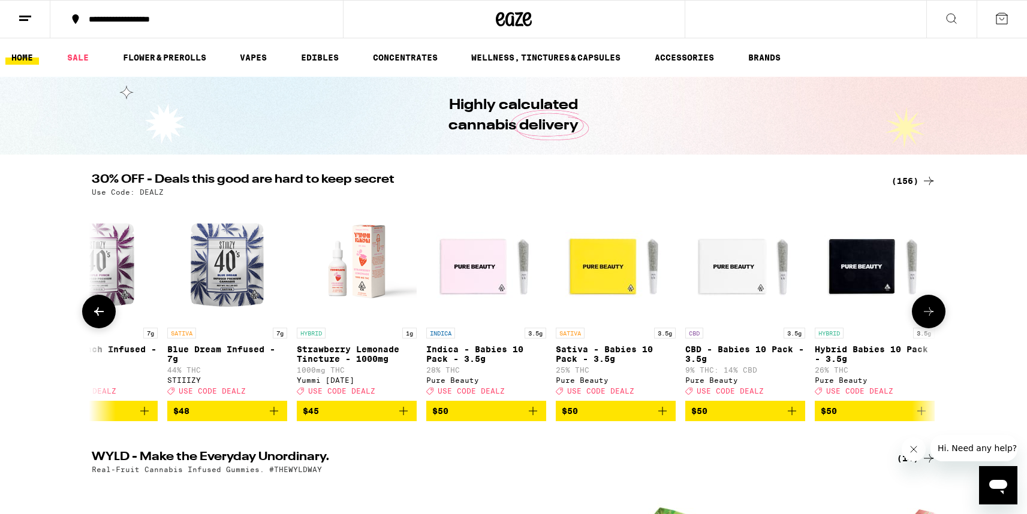
click at [927, 312] on icon at bounding box center [928, 311] width 14 height 14
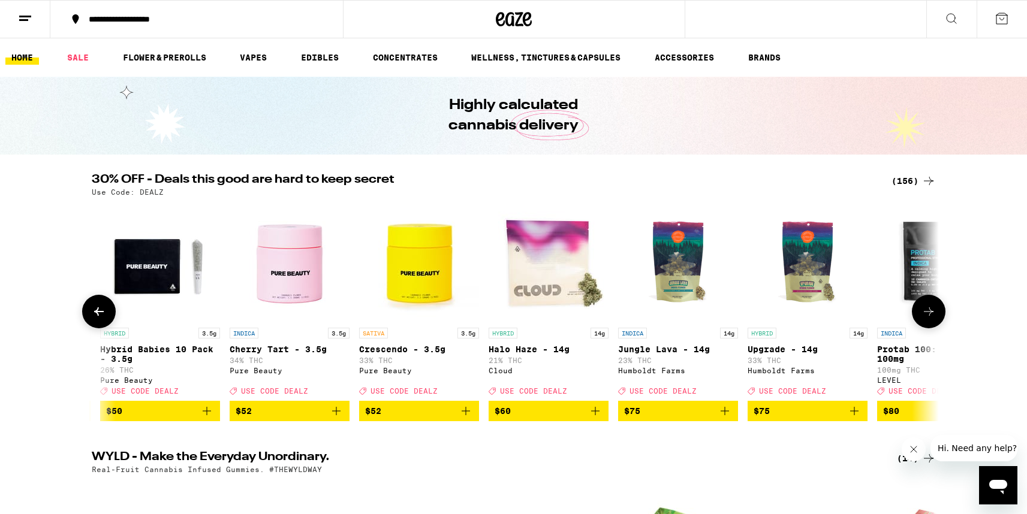
click at [927, 312] on icon at bounding box center [928, 311] width 14 height 14
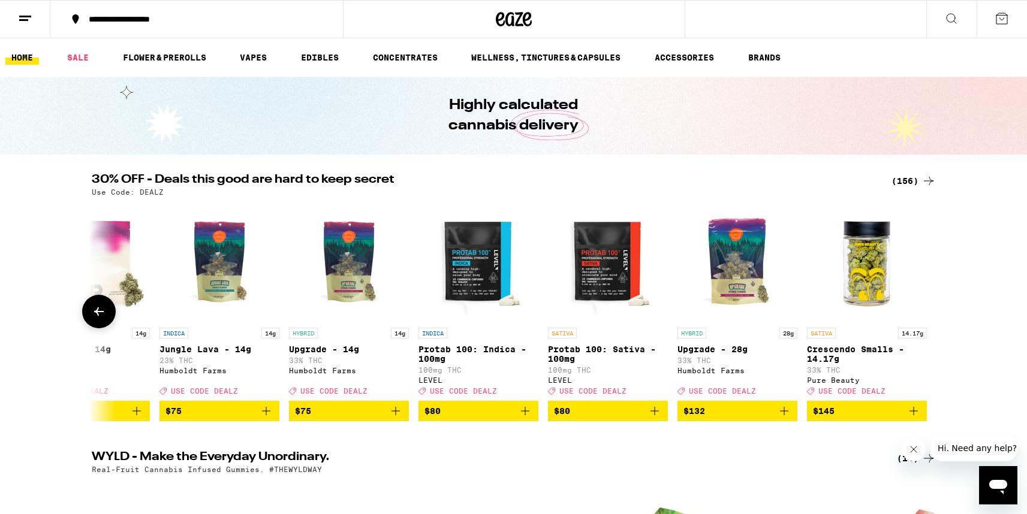
scroll to position [0, 19351]
click at [927, 312] on div at bounding box center [929, 312] width 34 height 34
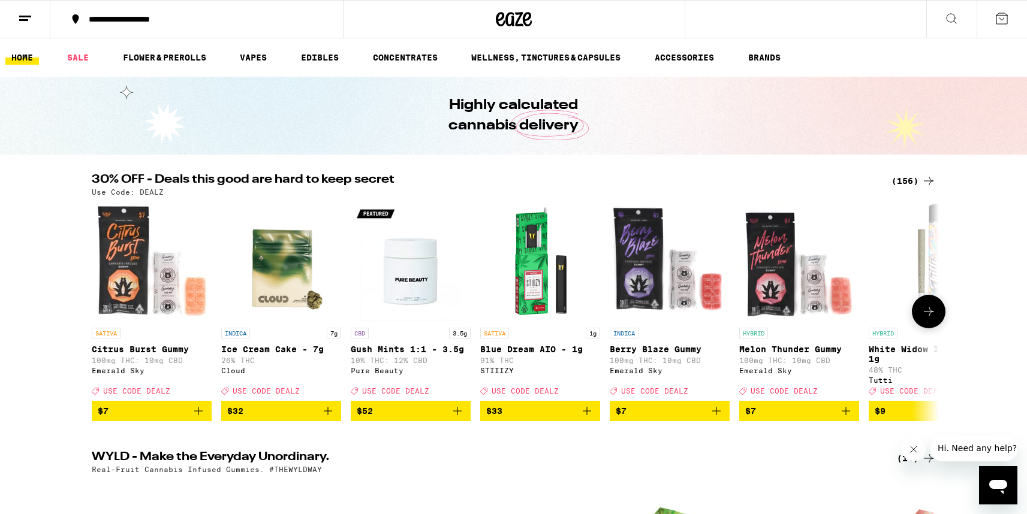
click at [930, 316] on icon at bounding box center [928, 311] width 14 height 14
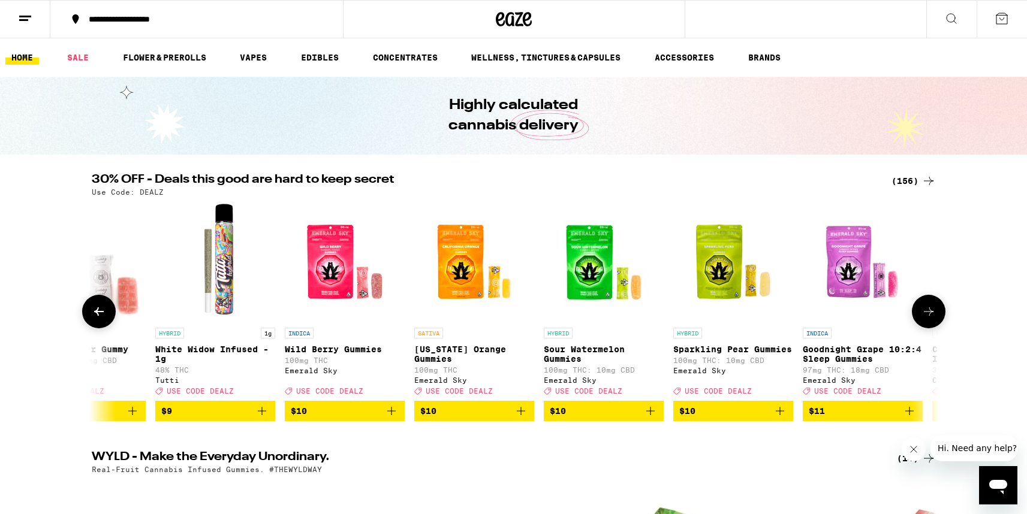
click at [930, 316] on icon at bounding box center [928, 311] width 14 height 14
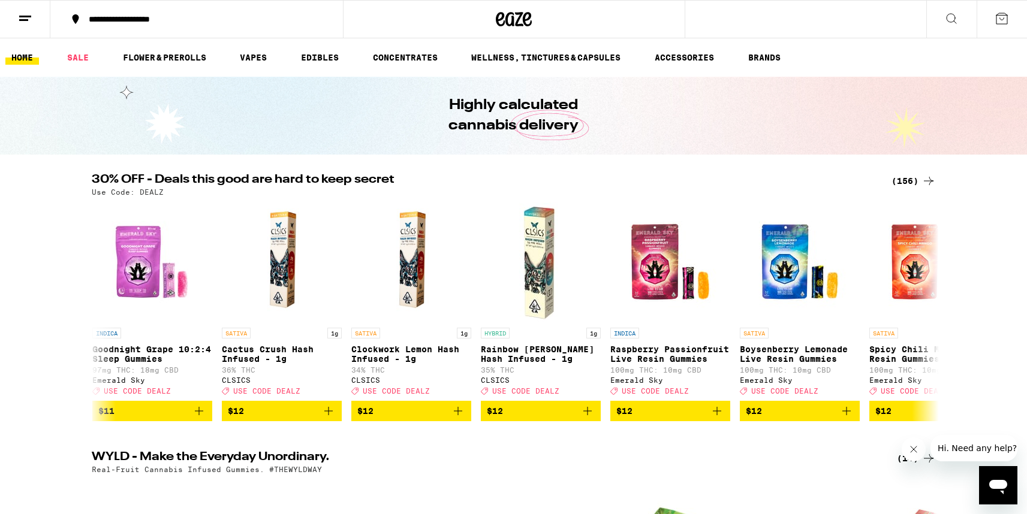
scroll to position [0, 1426]
